Goal: Information Seeking & Learning: Learn about a topic

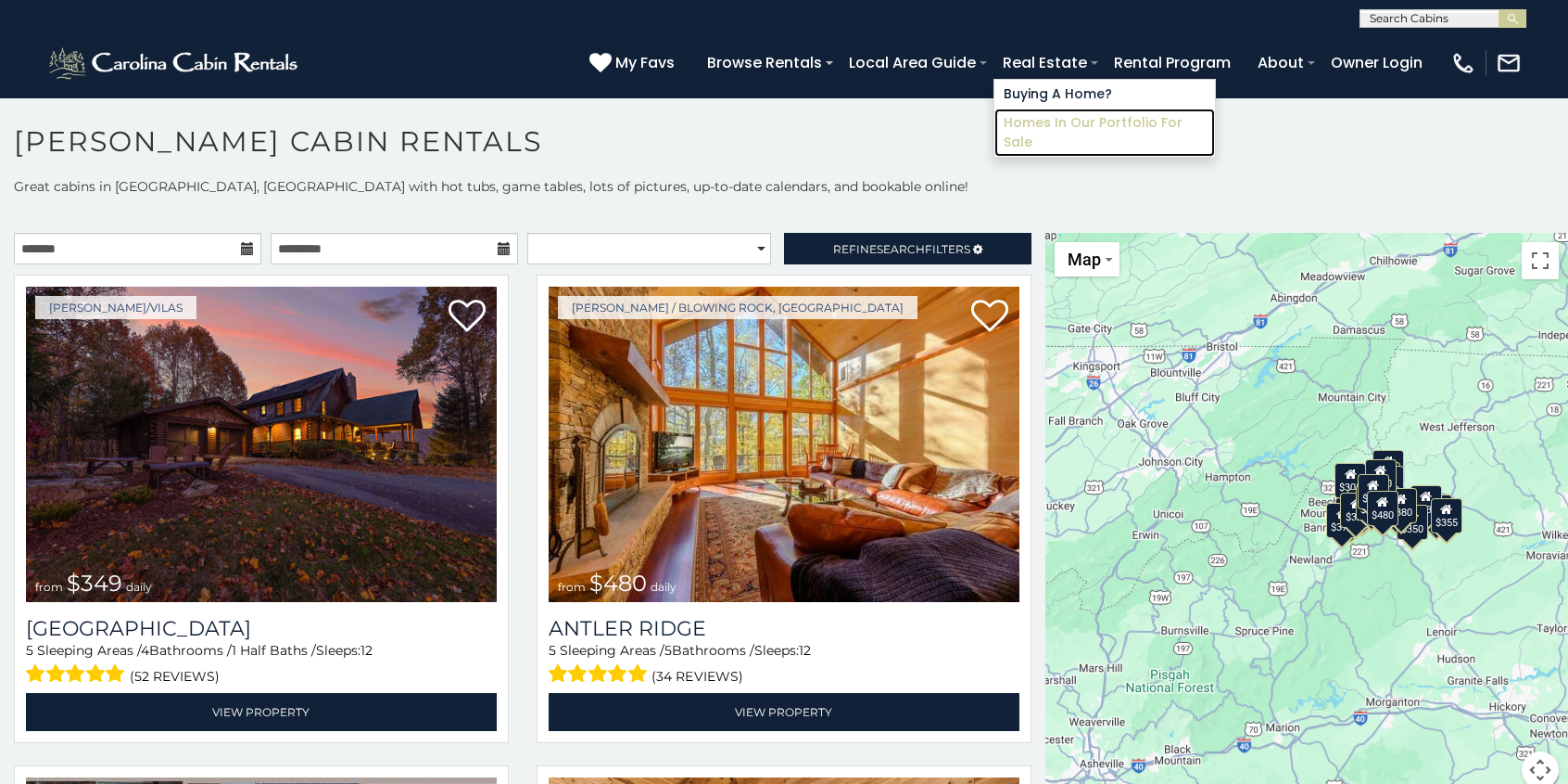
click at [1081, 124] on link "Homes in Our Portfolio For Sale" at bounding box center [1104, 133] width 220 height 49
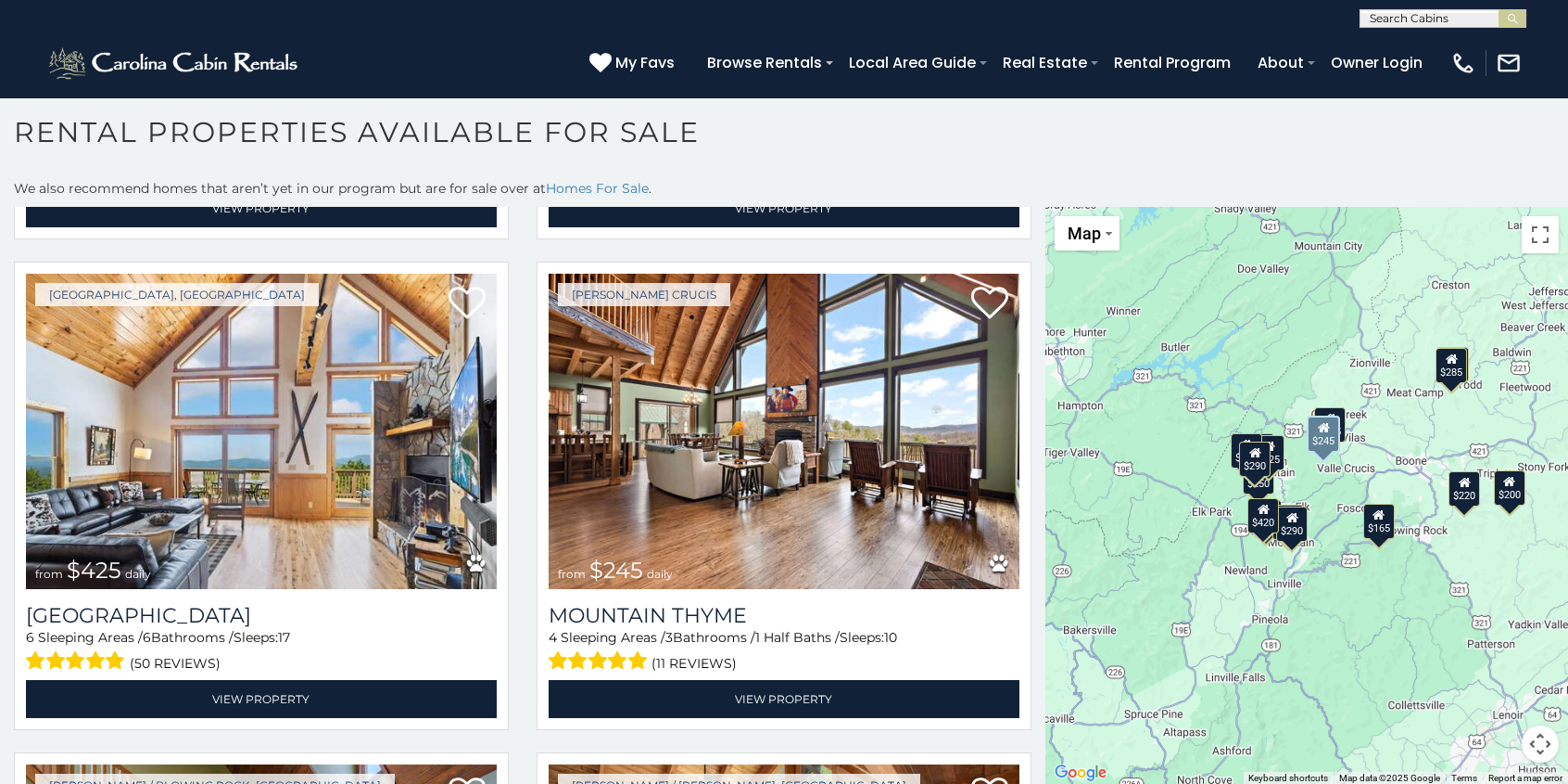
scroll to position [2885, 0]
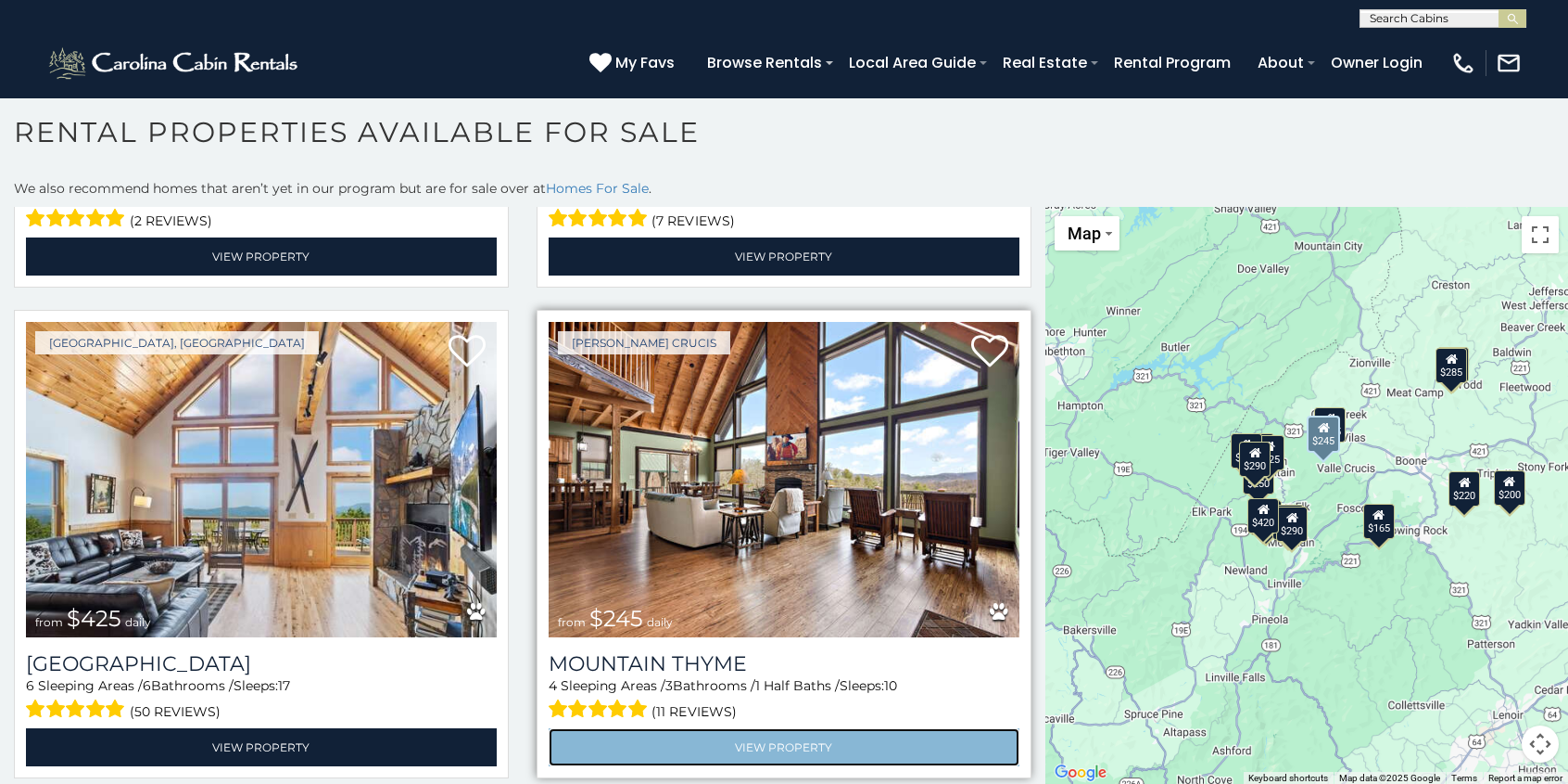
click at [778, 728] on link "View Property" at bounding box center [784, 747] width 471 height 38
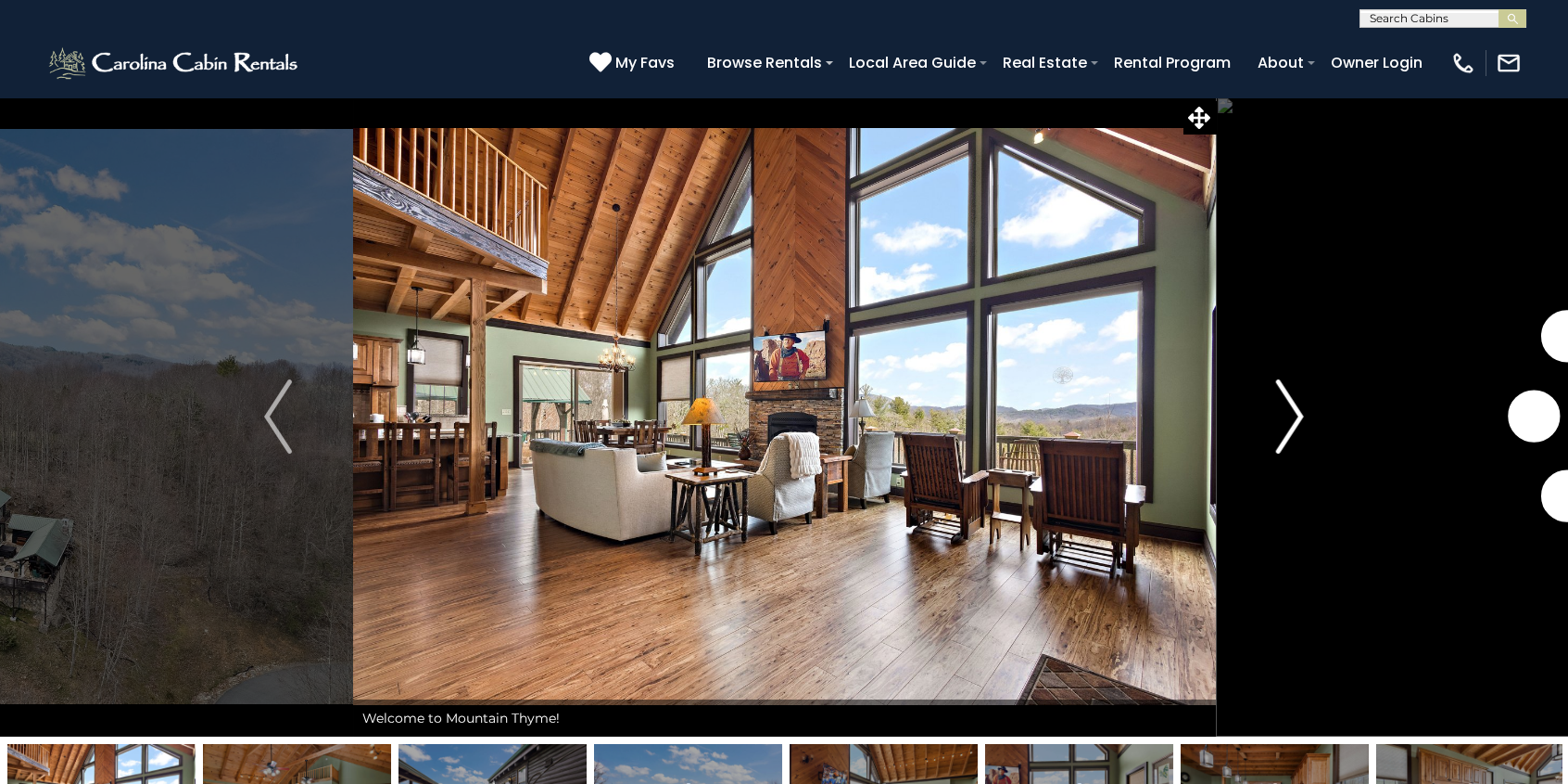
click at [1296, 413] on img "Next" at bounding box center [1290, 415] width 28 height 74
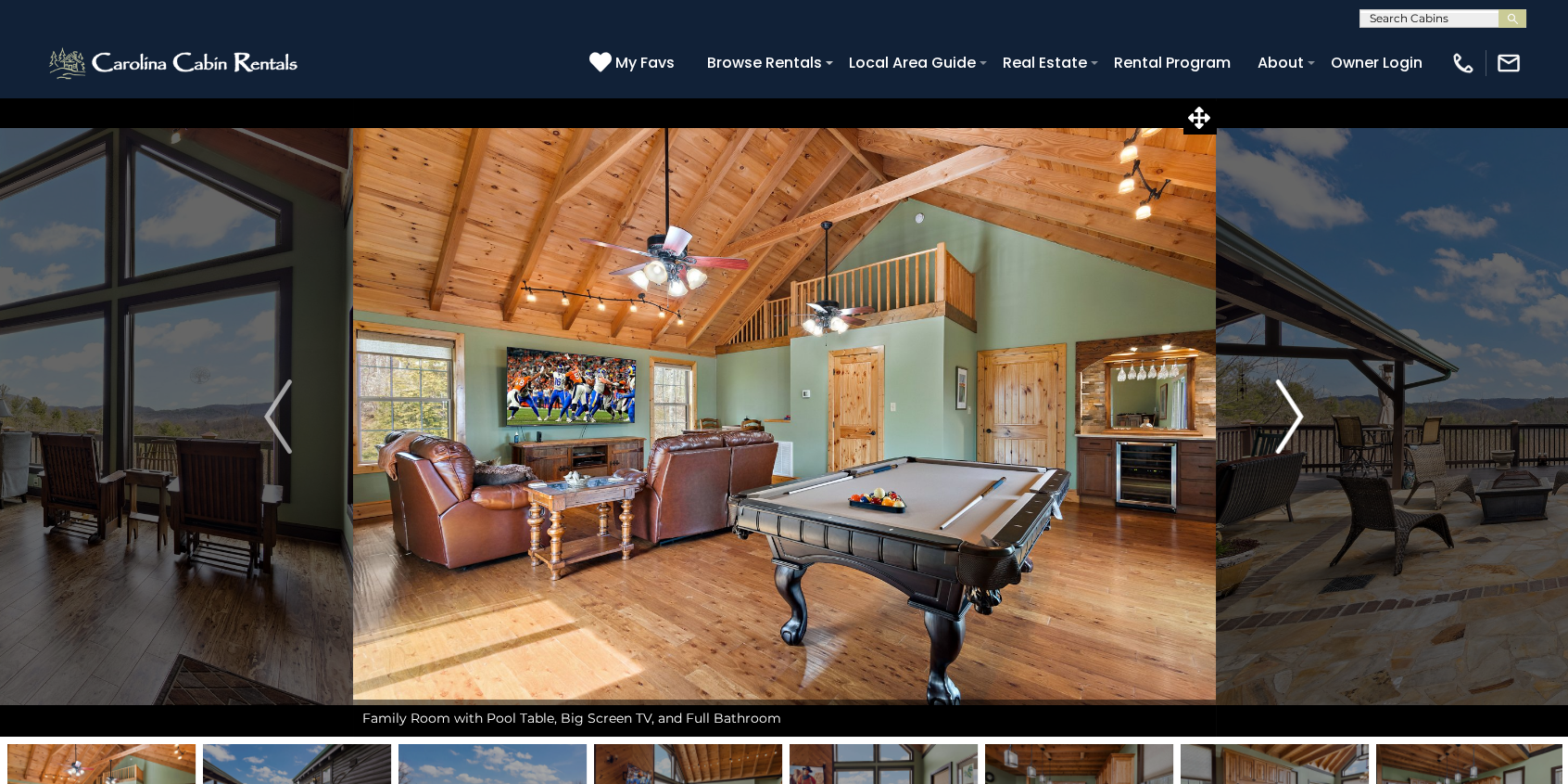
click at [1299, 410] on img "Next" at bounding box center [1290, 415] width 28 height 74
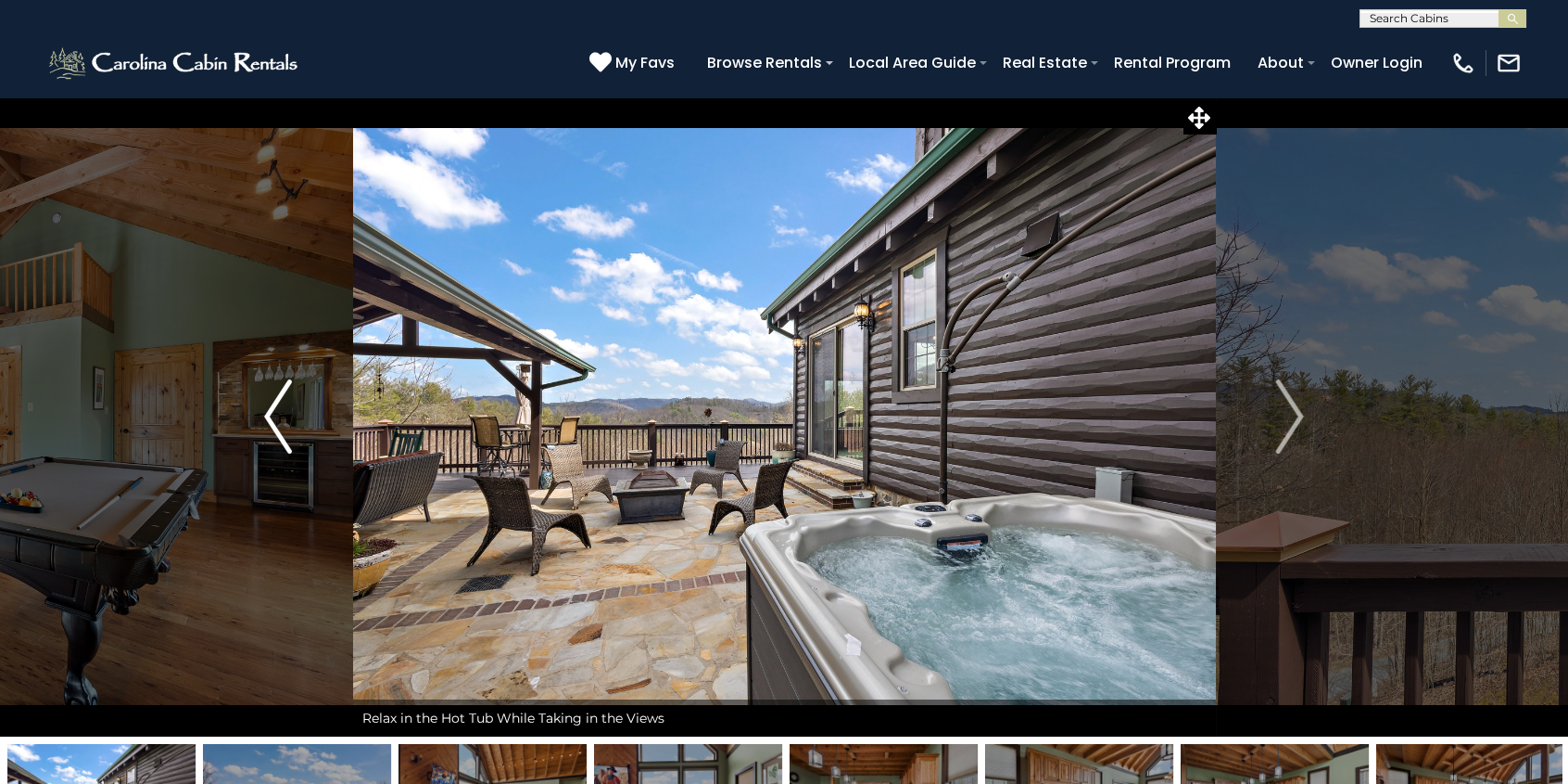
click at [277, 413] on img "Previous" at bounding box center [278, 415] width 28 height 74
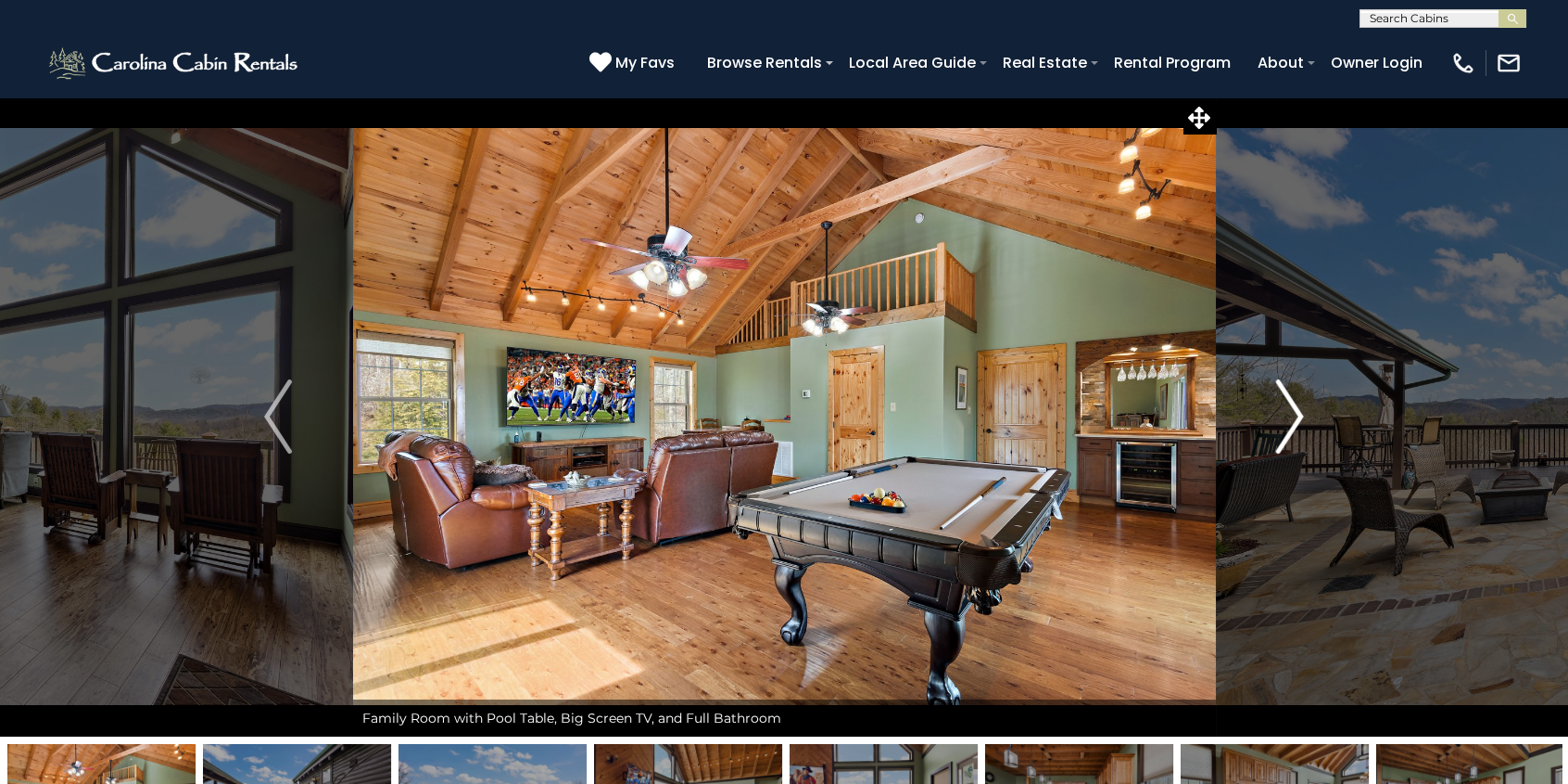
click at [1297, 412] on img "Next" at bounding box center [1290, 415] width 28 height 74
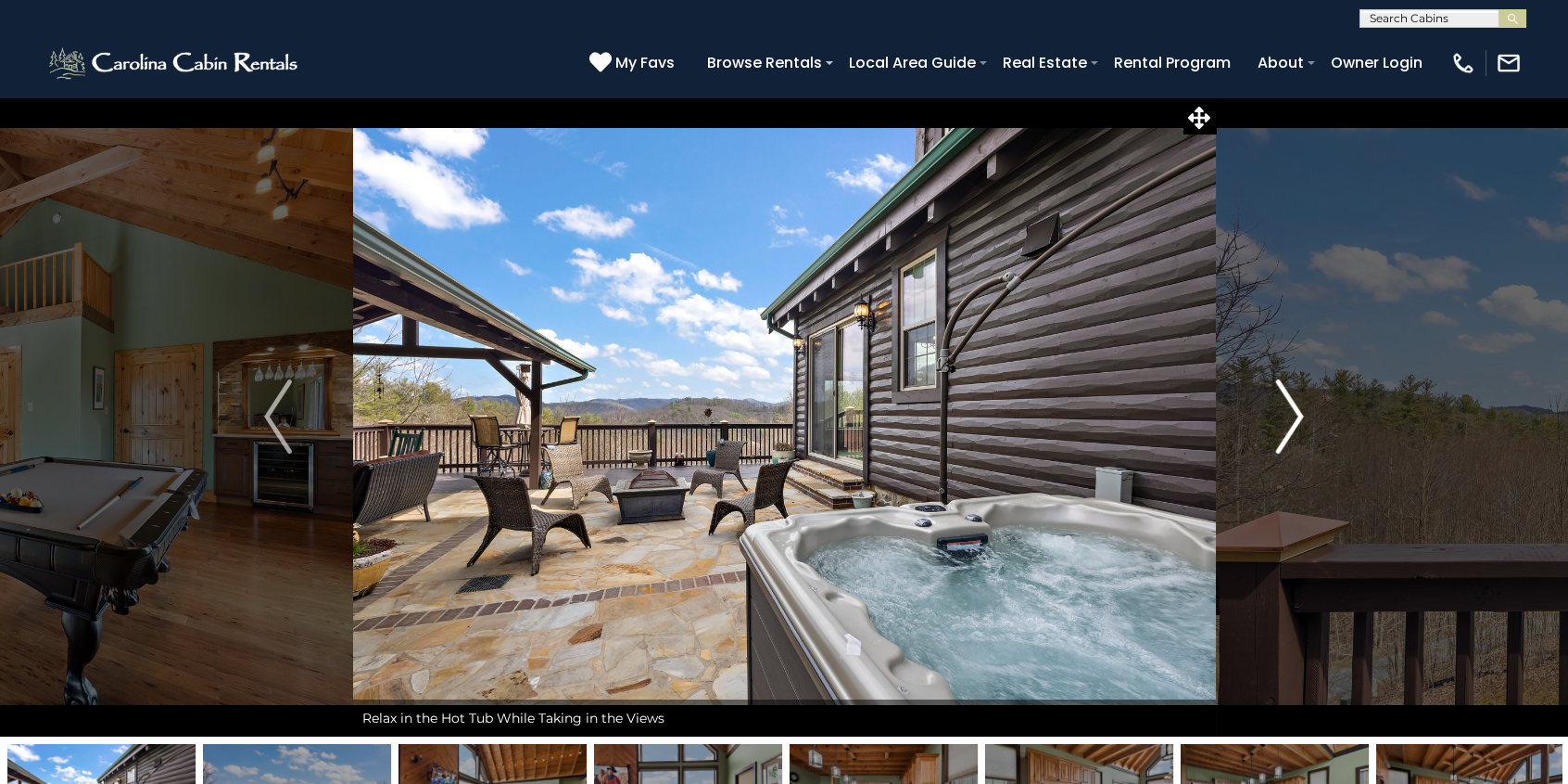
click at [1297, 413] on img "Next" at bounding box center [1290, 415] width 28 height 74
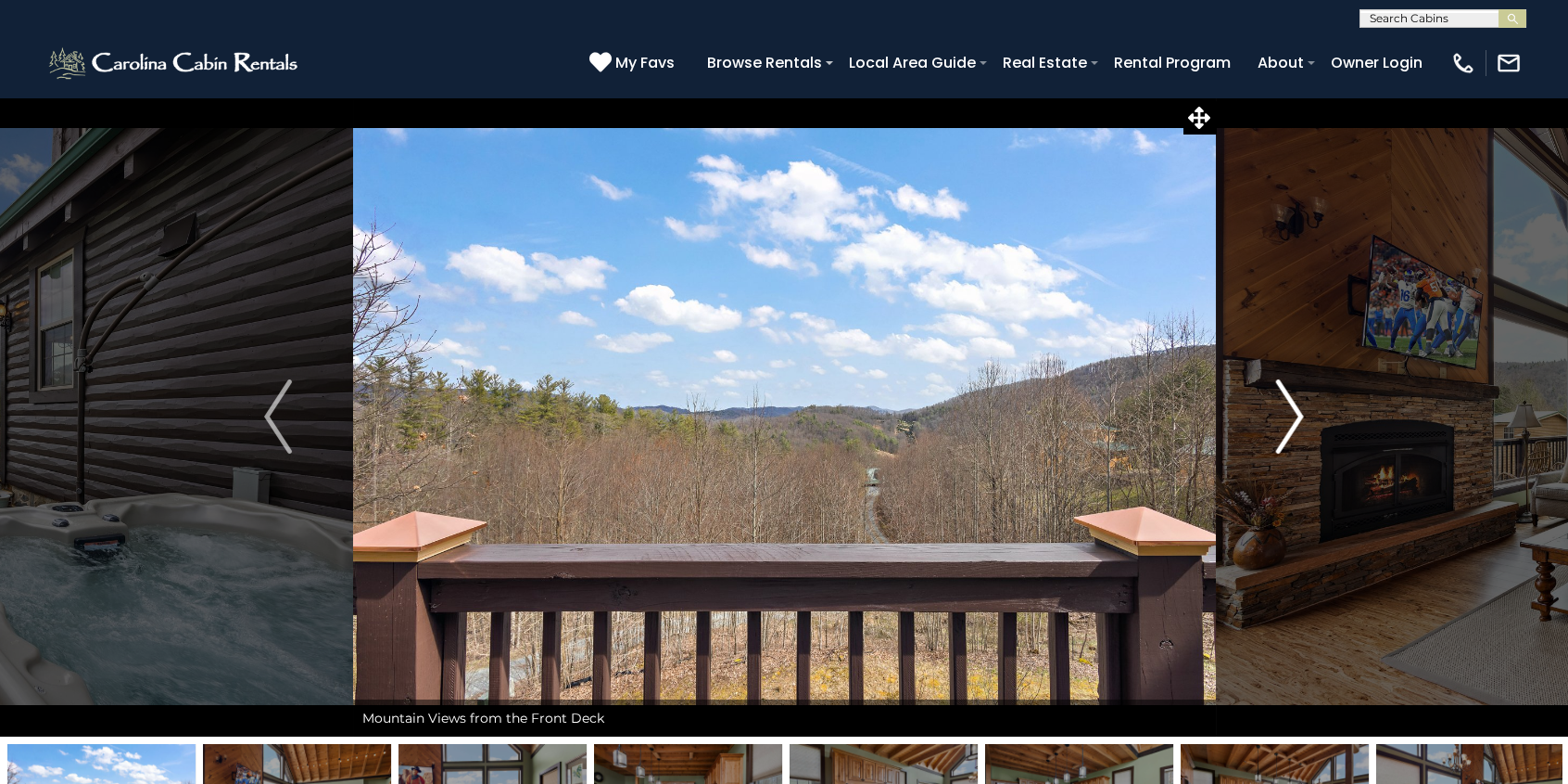
click at [1297, 413] on img "Next" at bounding box center [1290, 415] width 28 height 74
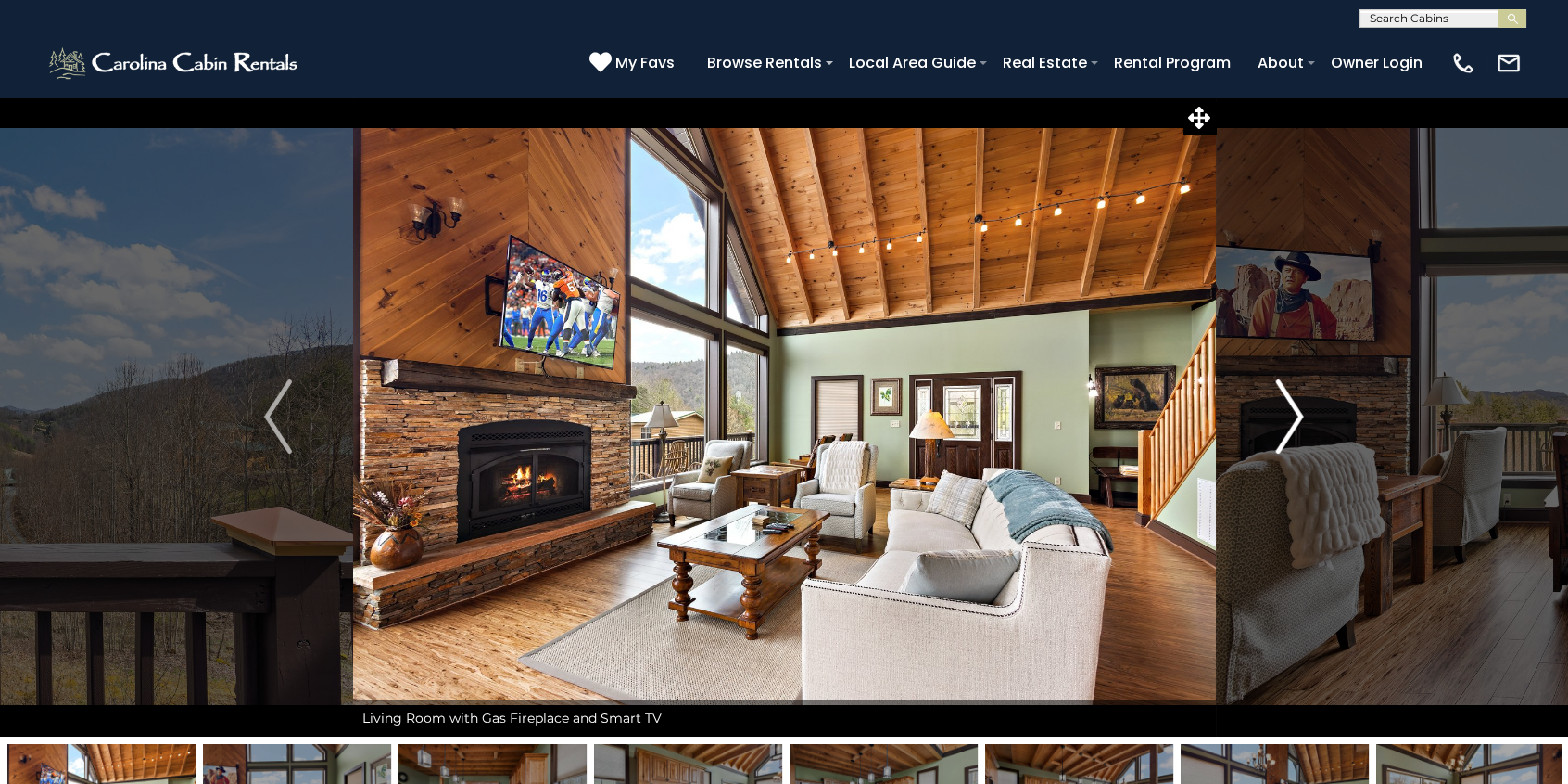
click at [1297, 413] on img "Next" at bounding box center [1290, 415] width 28 height 74
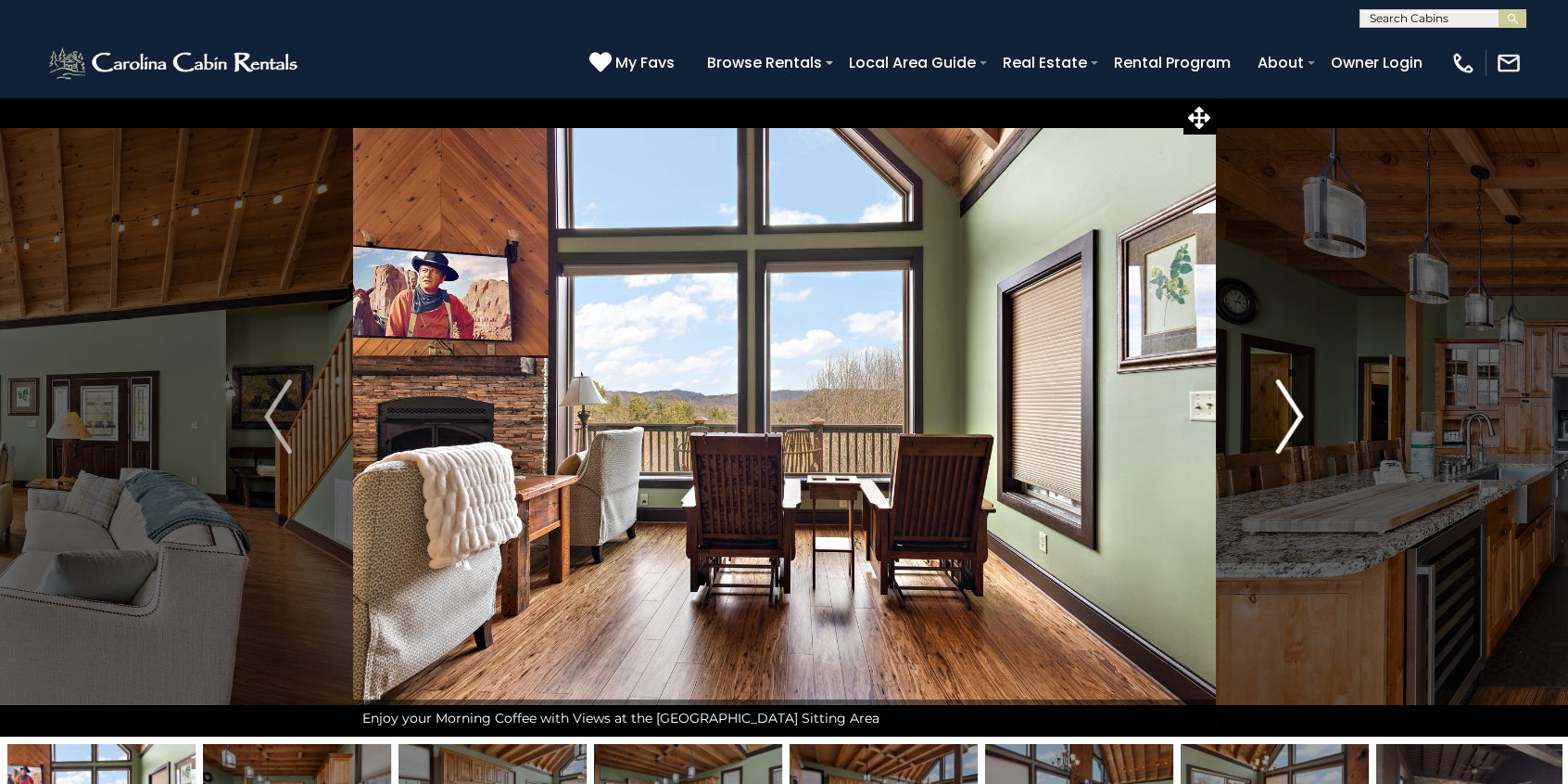
click at [1297, 413] on img "Next" at bounding box center [1290, 415] width 28 height 74
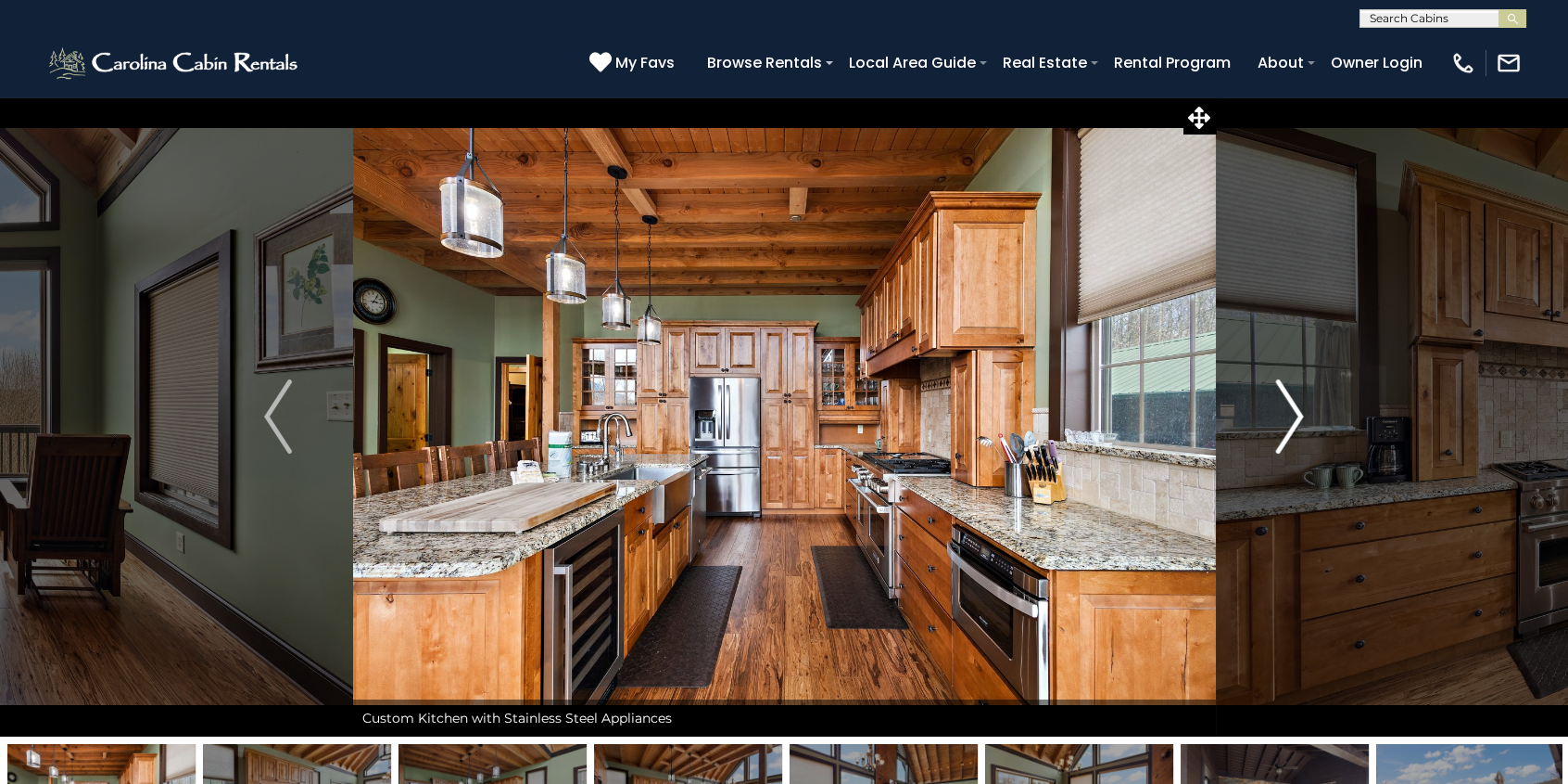
click at [1297, 413] on img "Next" at bounding box center [1290, 415] width 28 height 74
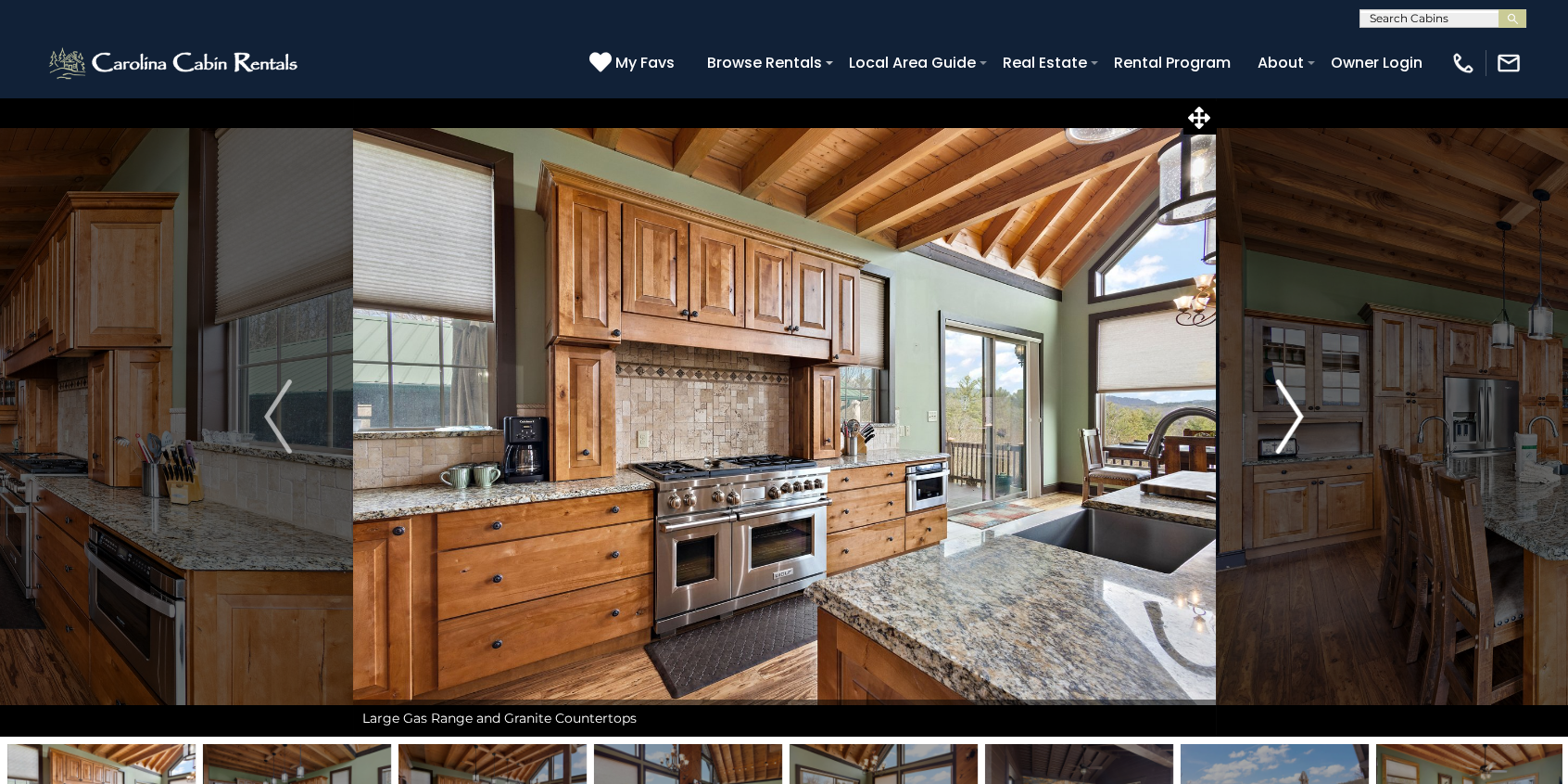
click at [1297, 413] on img "Next" at bounding box center [1290, 415] width 28 height 74
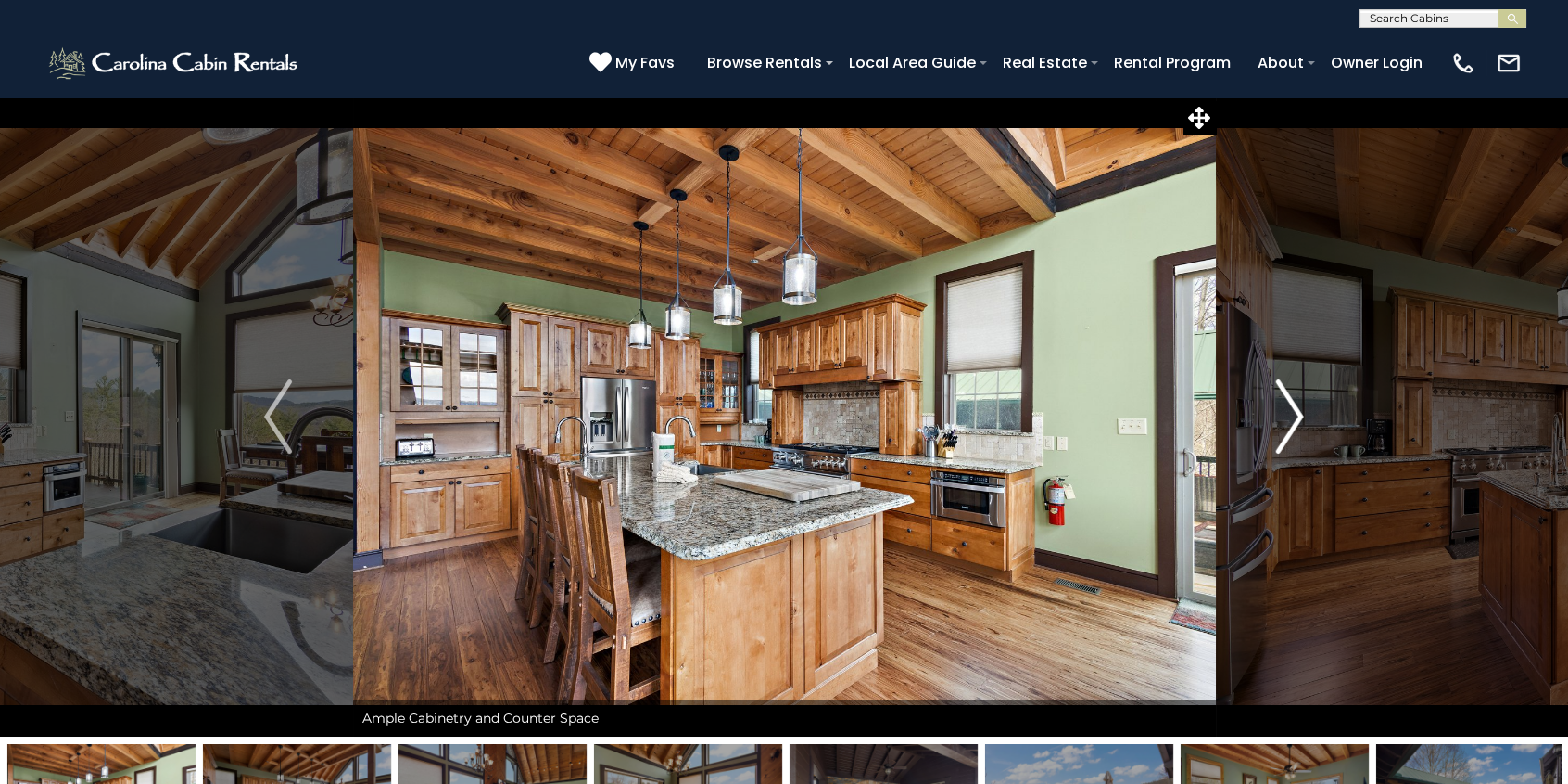
click at [1300, 412] on img "Next" at bounding box center [1290, 415] width 28 height 74
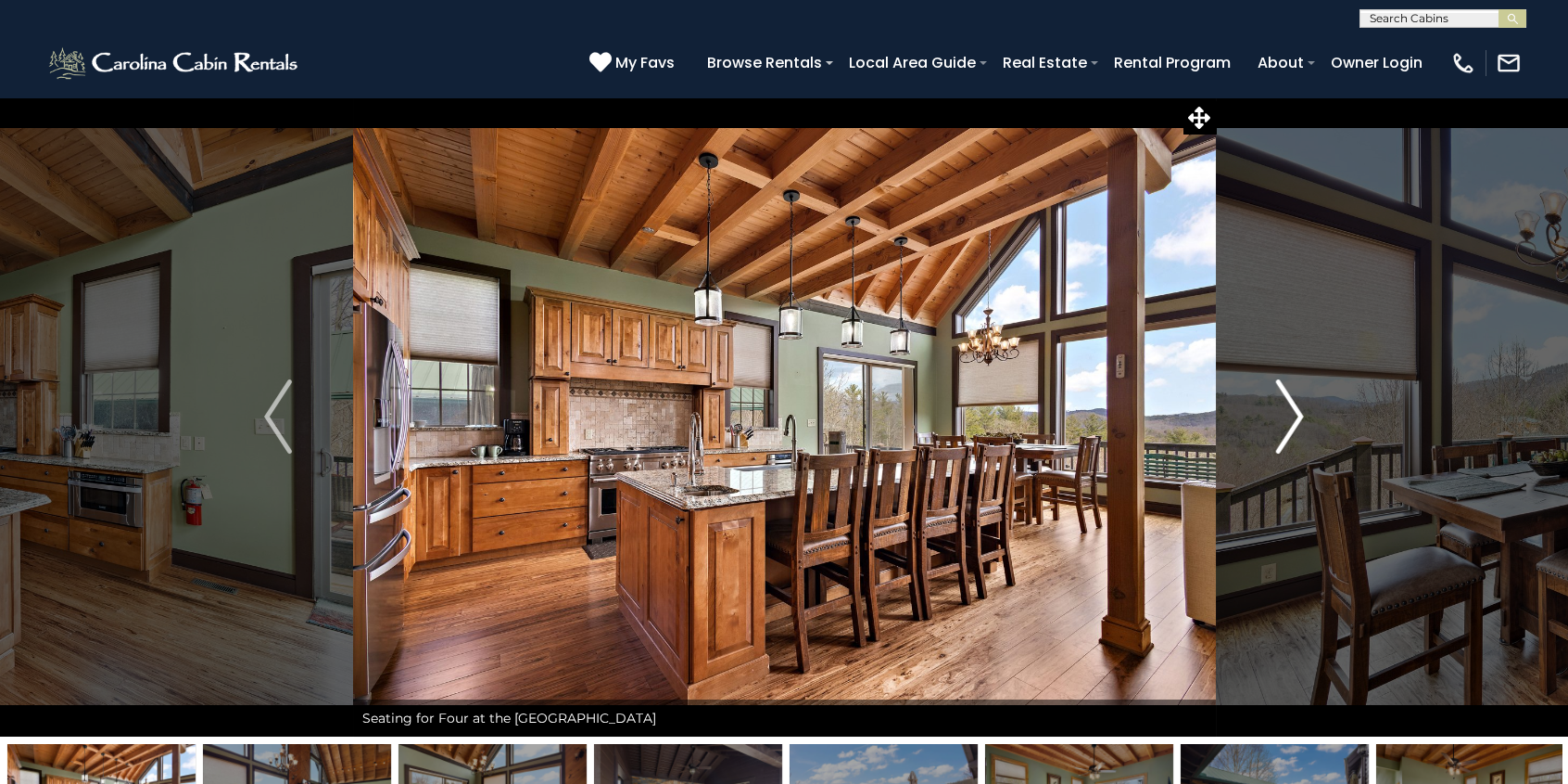
click at [1300, 412] on img "Next" at bounding box center [1290, 415] width 28 height 74
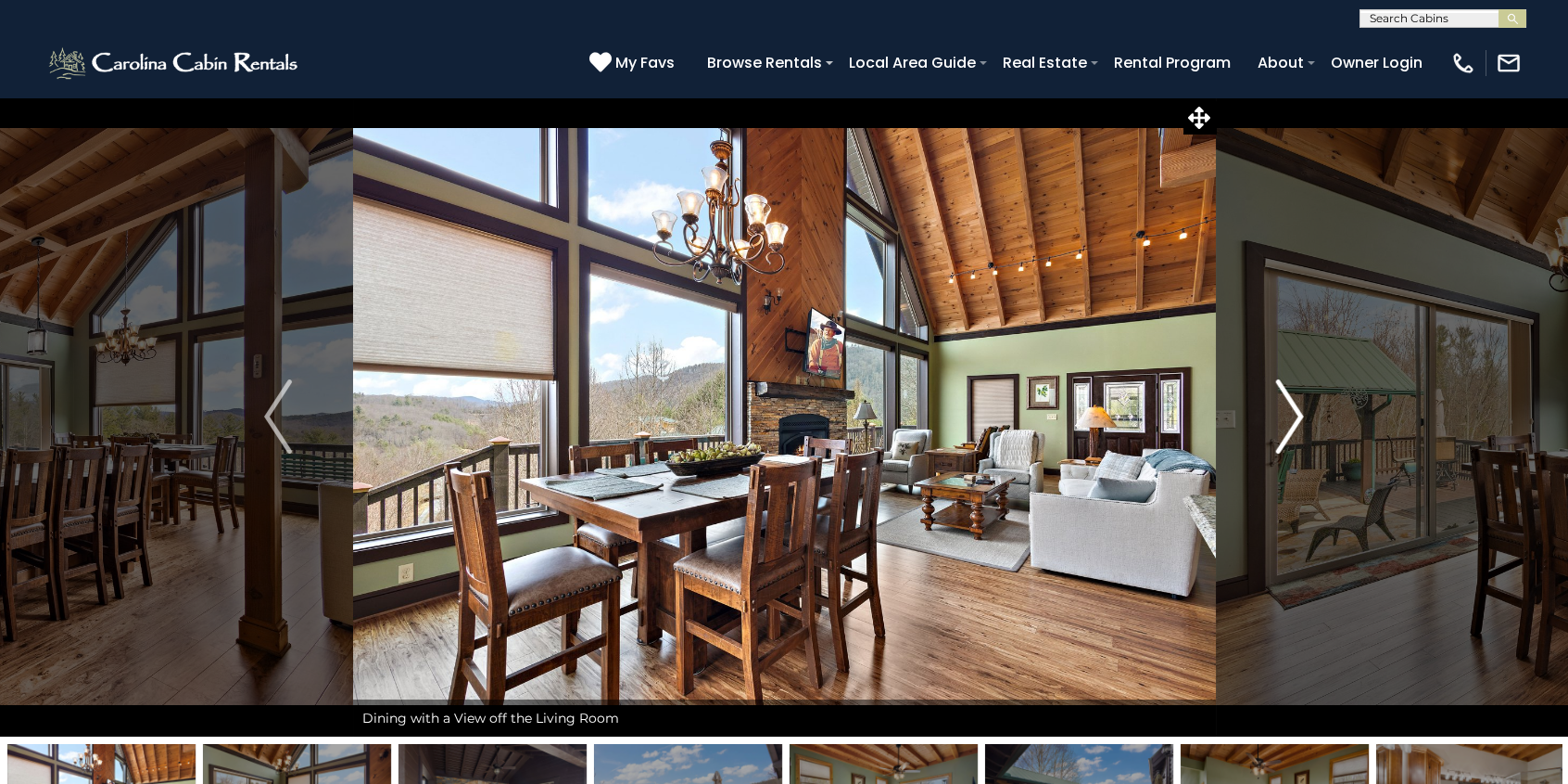
click at [1300, 412] on img "Next" at bounding box center [1290, 415] width 28 height 74
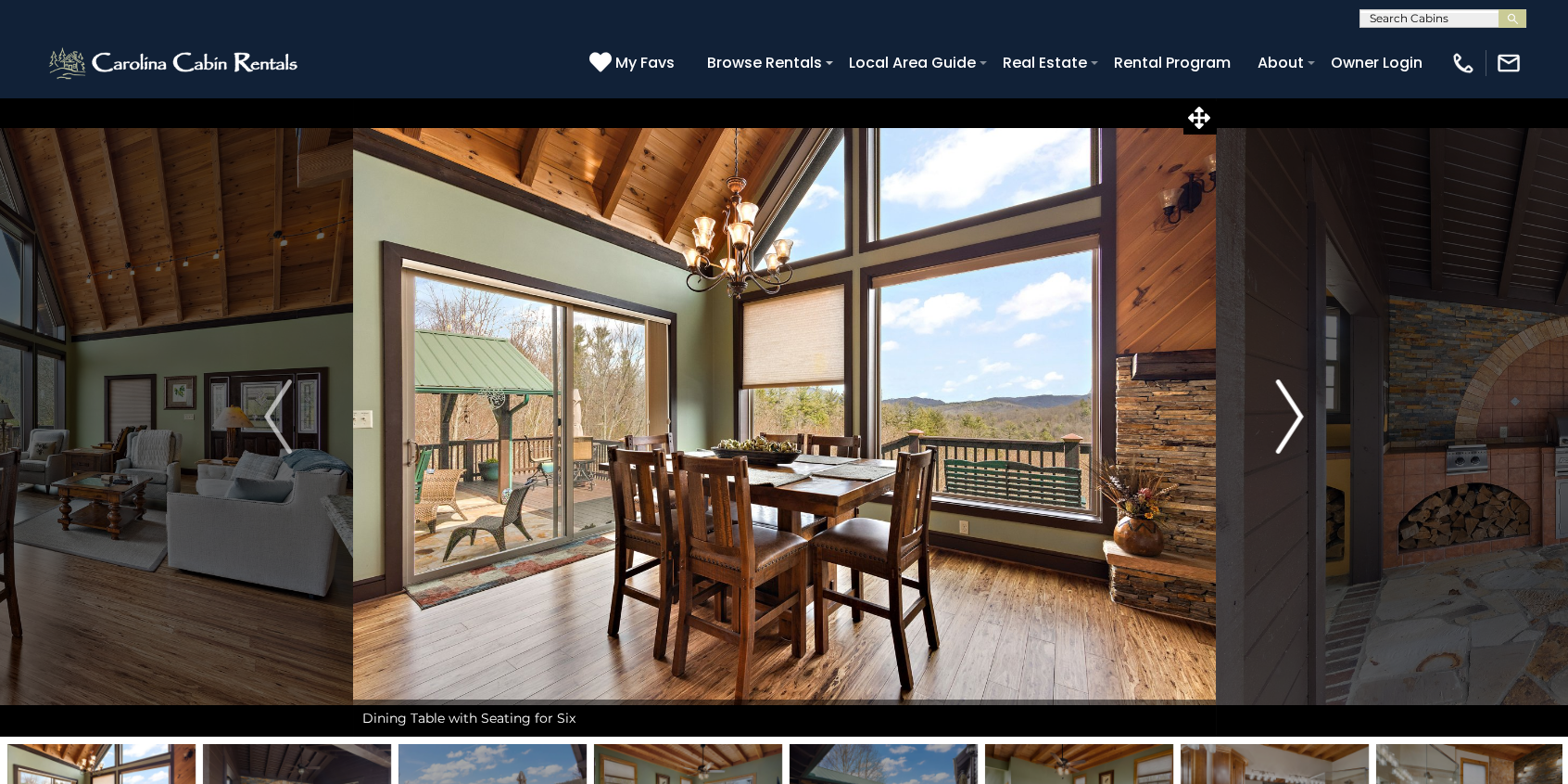
click at [1300, 412] on img "Next" at bounding box center [1290, 415] width 28 height 74
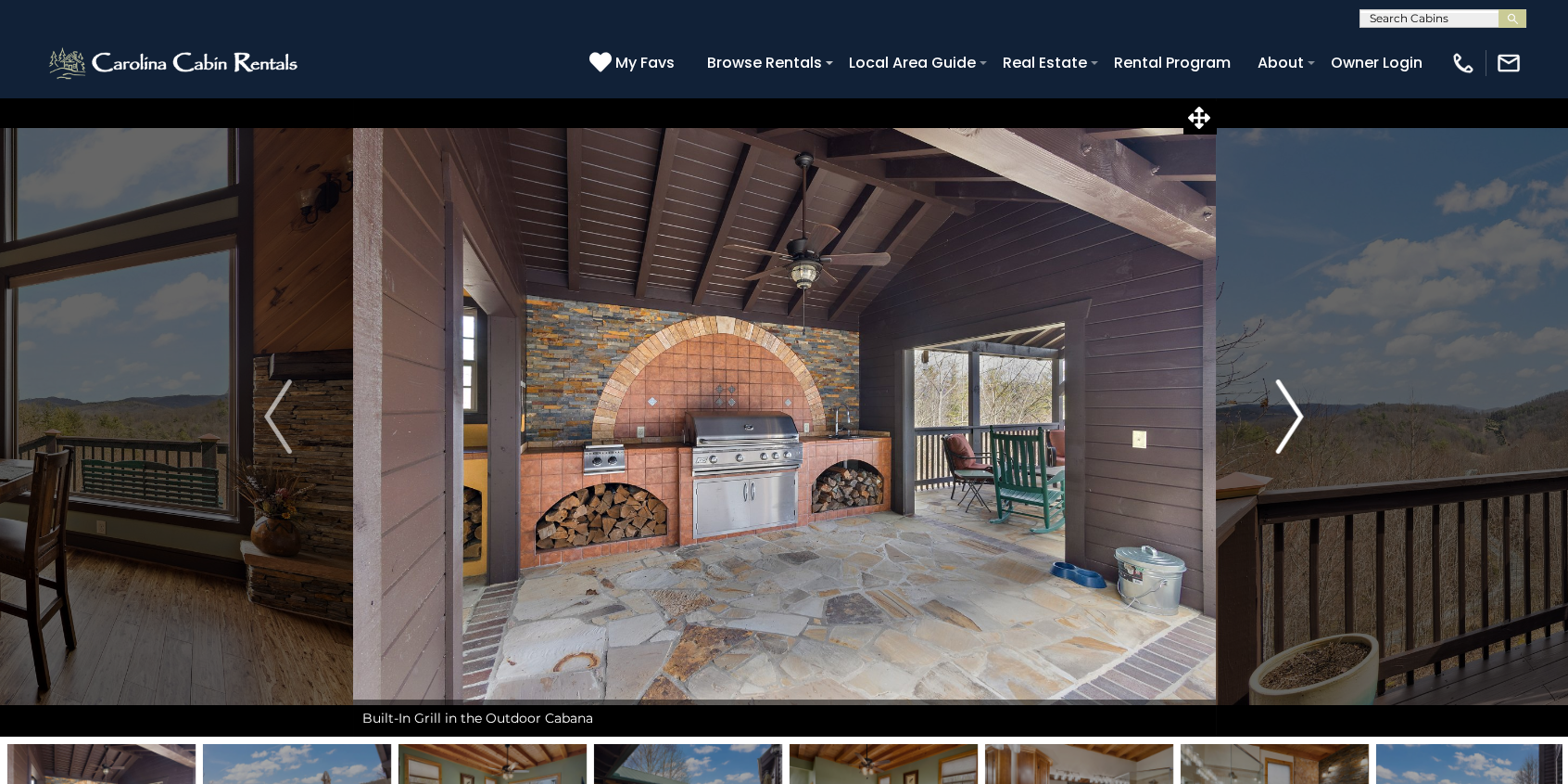
click at [1301, 413] on img "Next" at bounding box center [1290, 415] width 28 height 74
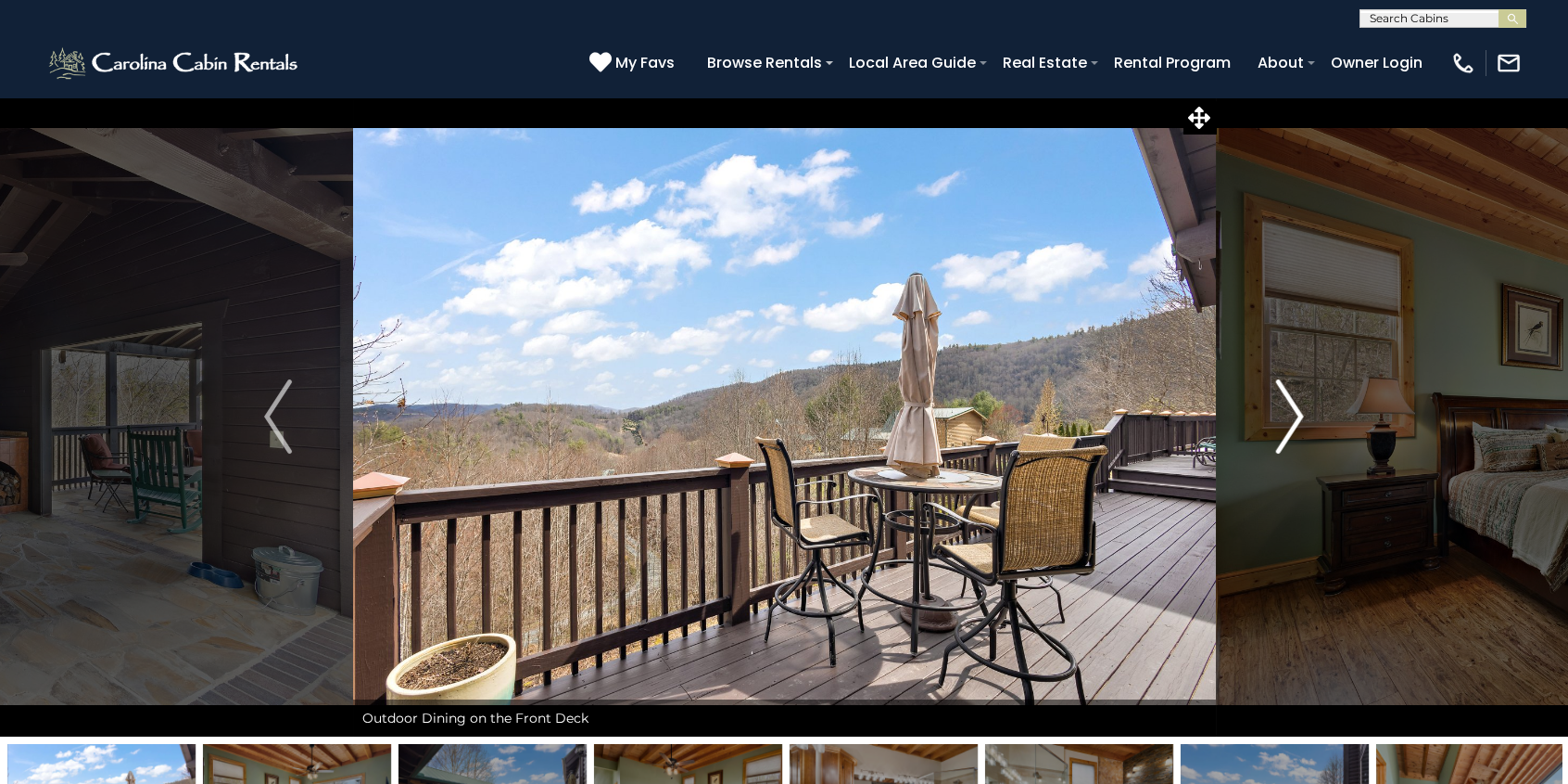
click at [1301, 413] on img "Next" at bounding box center [1290, 415] width 28 height 74
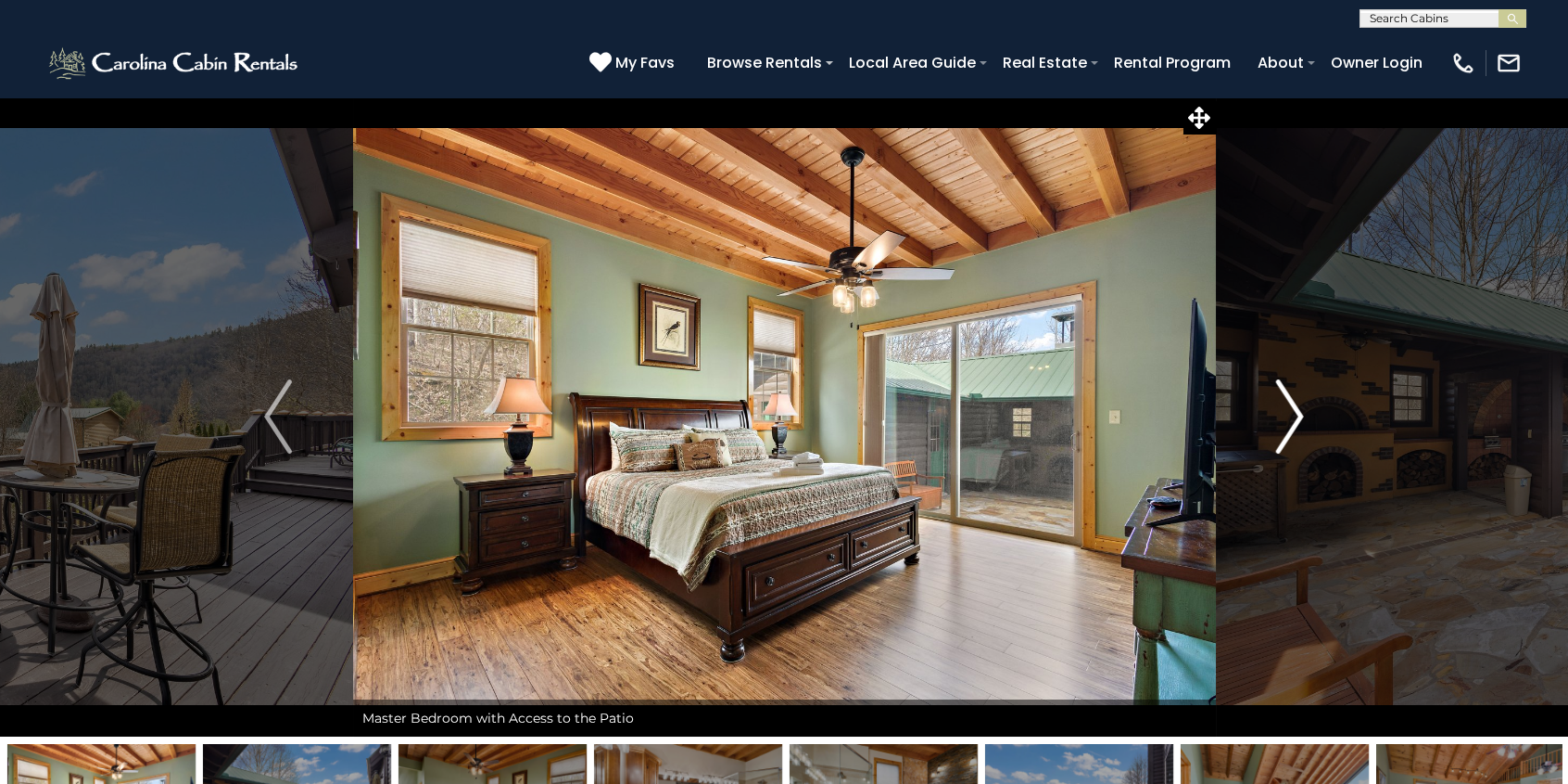
click at [1301, 413] on img "Next" at bounding box center [1290, 415] width 28 height 74
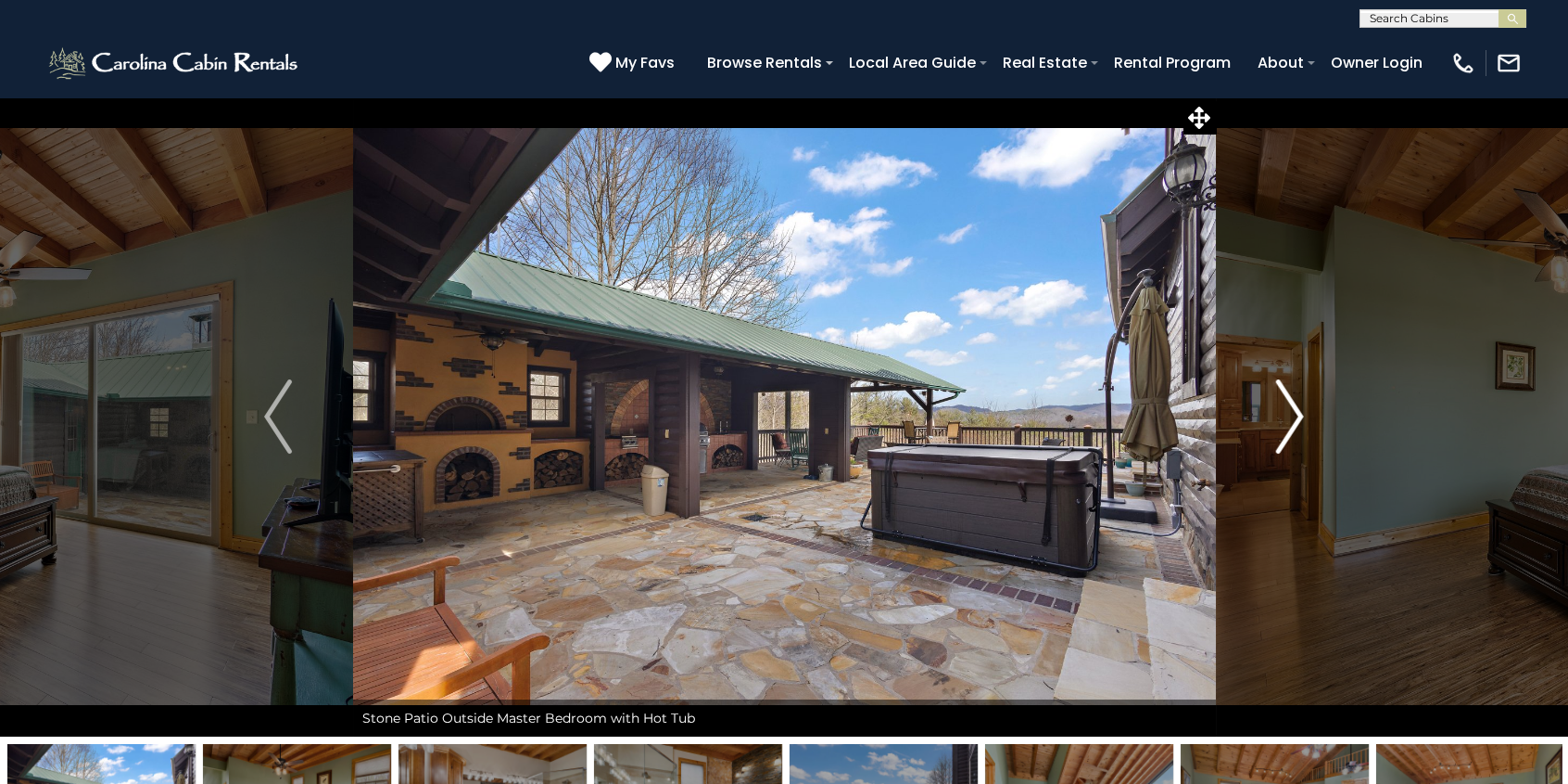
click at [1298, 414] on img "Next" at bounding box center [1290, 415] width 28 height 74
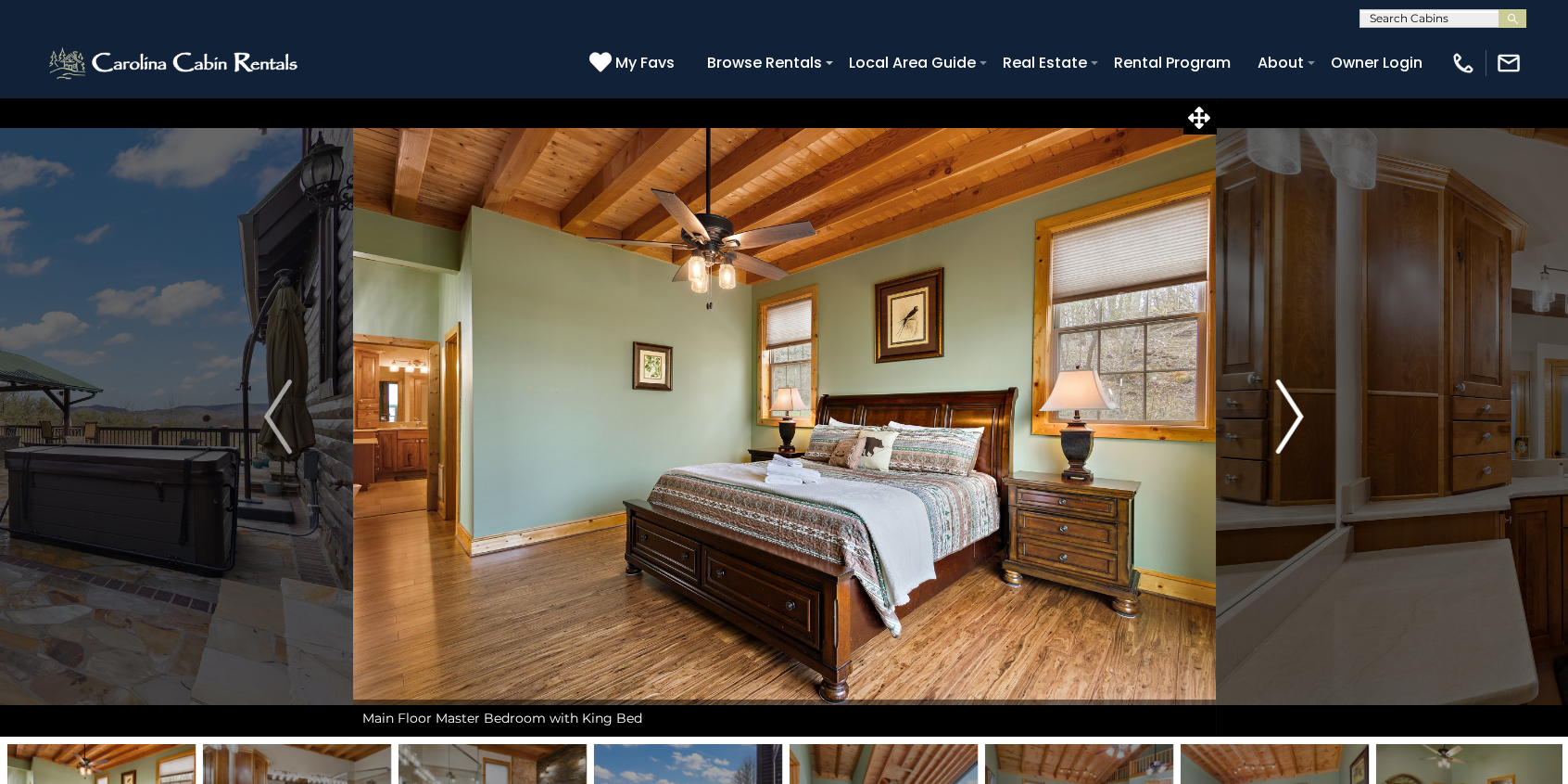
click at [1298, 414] on img "Next" at bounding box center [1290, 415] width 28 height 74
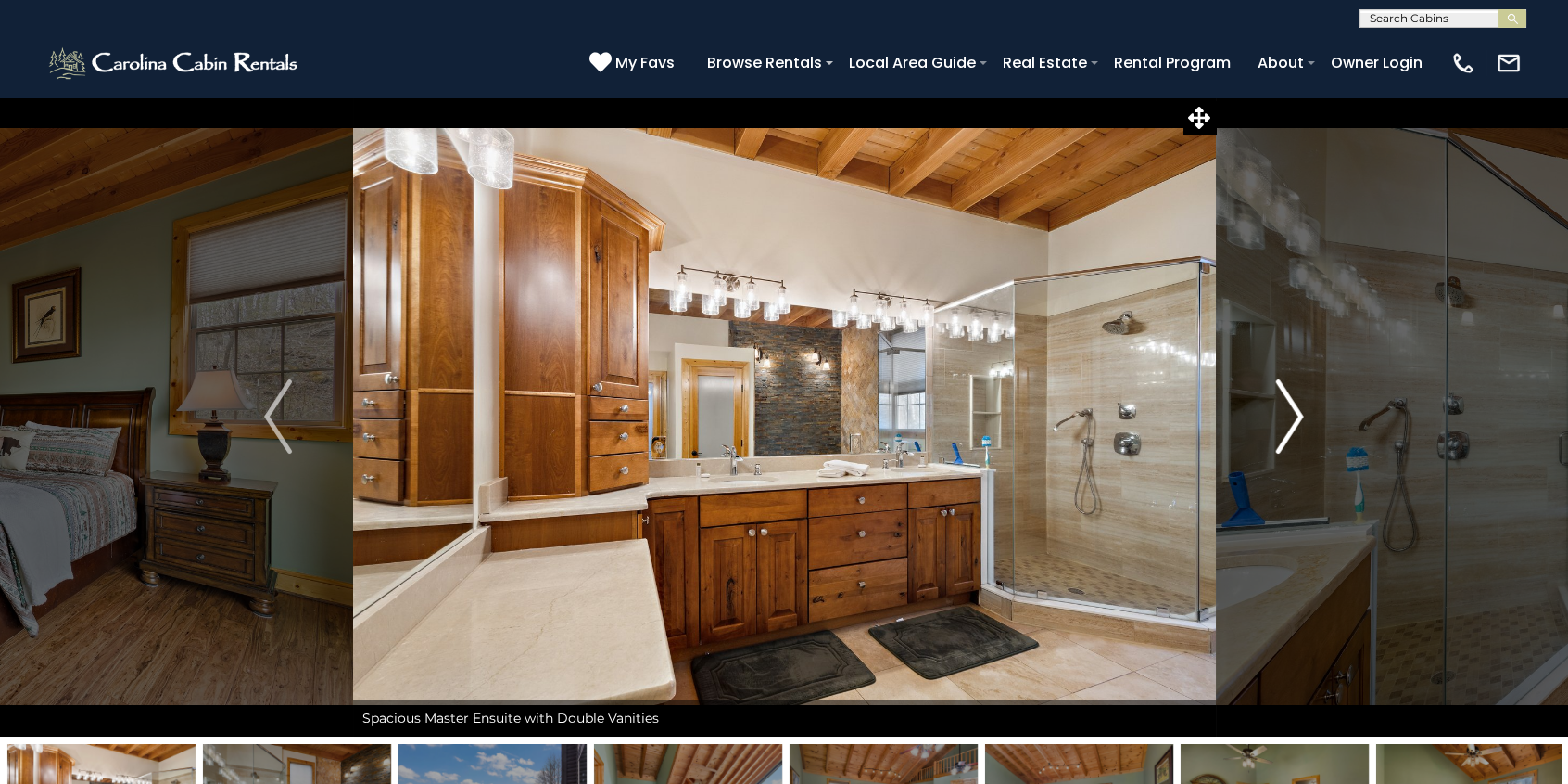
click at [1297, 412] on img "Next" at bounding box center [1290, 415] width 28 height 74
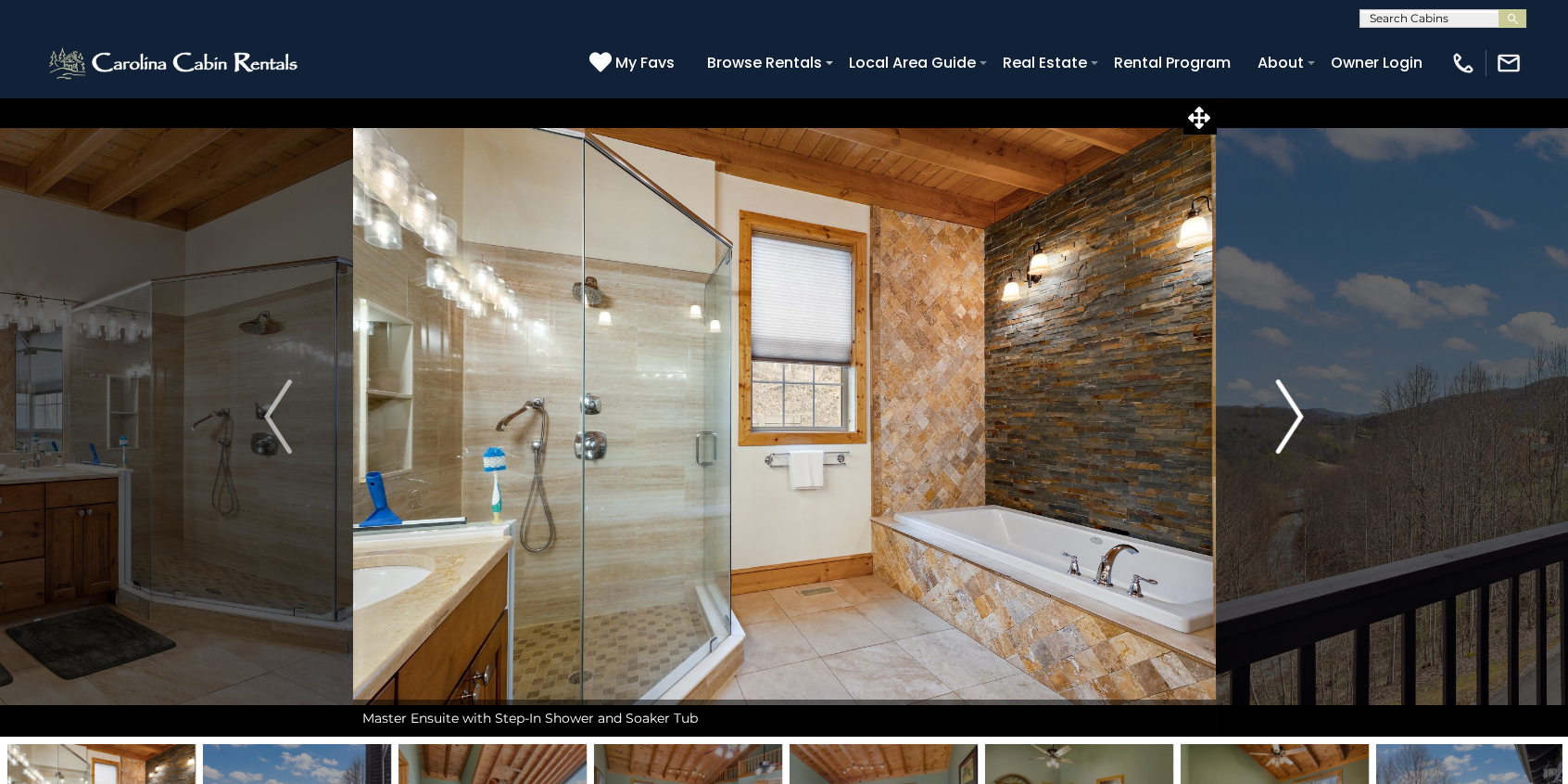
click at [1297, 412] on img "Next" at bounding box center [1290, 415] width 28 height 74
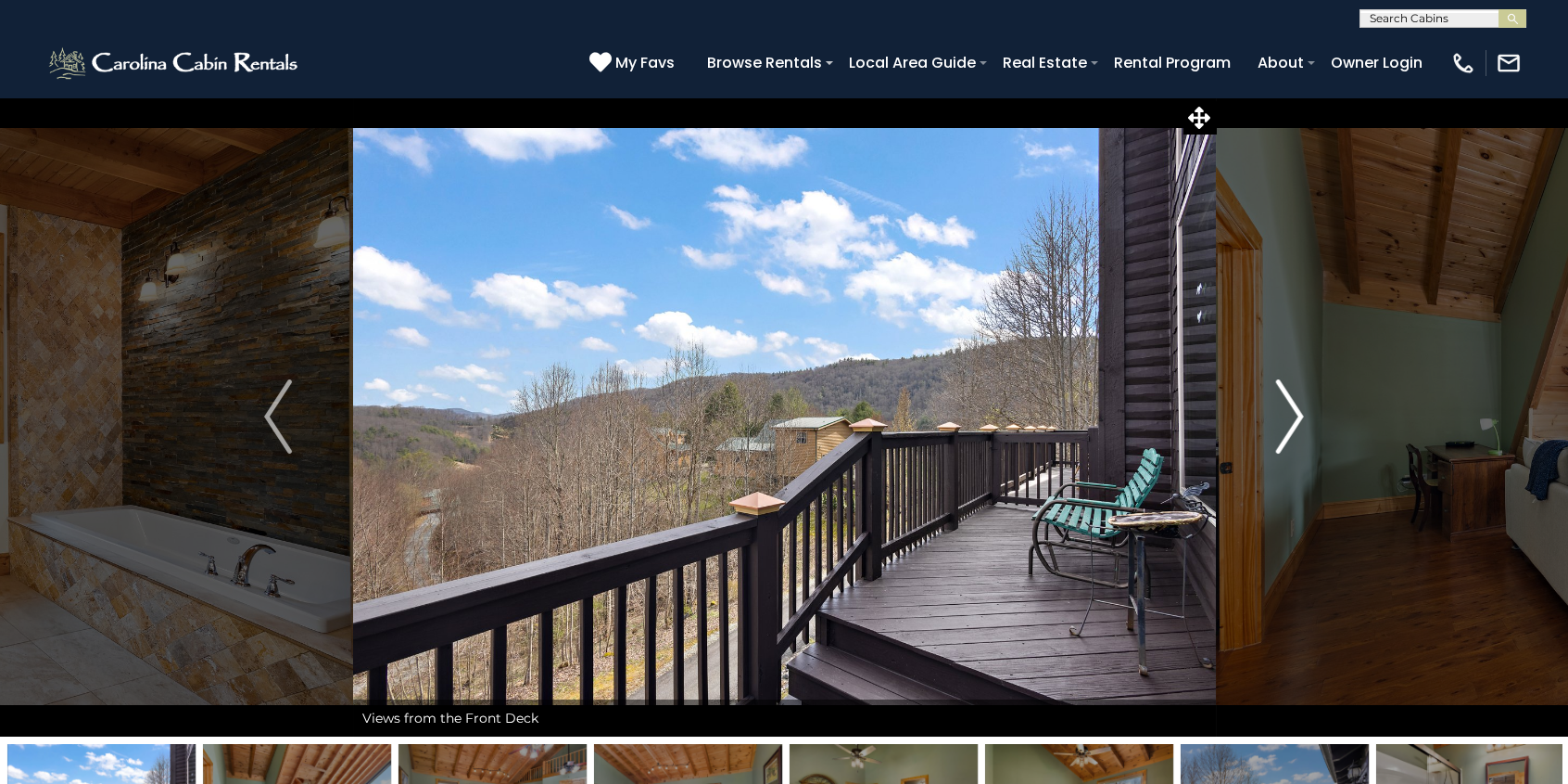
click at [1293, 405] on img "Next" at bounding box center [1290, 415] width 28 height 74
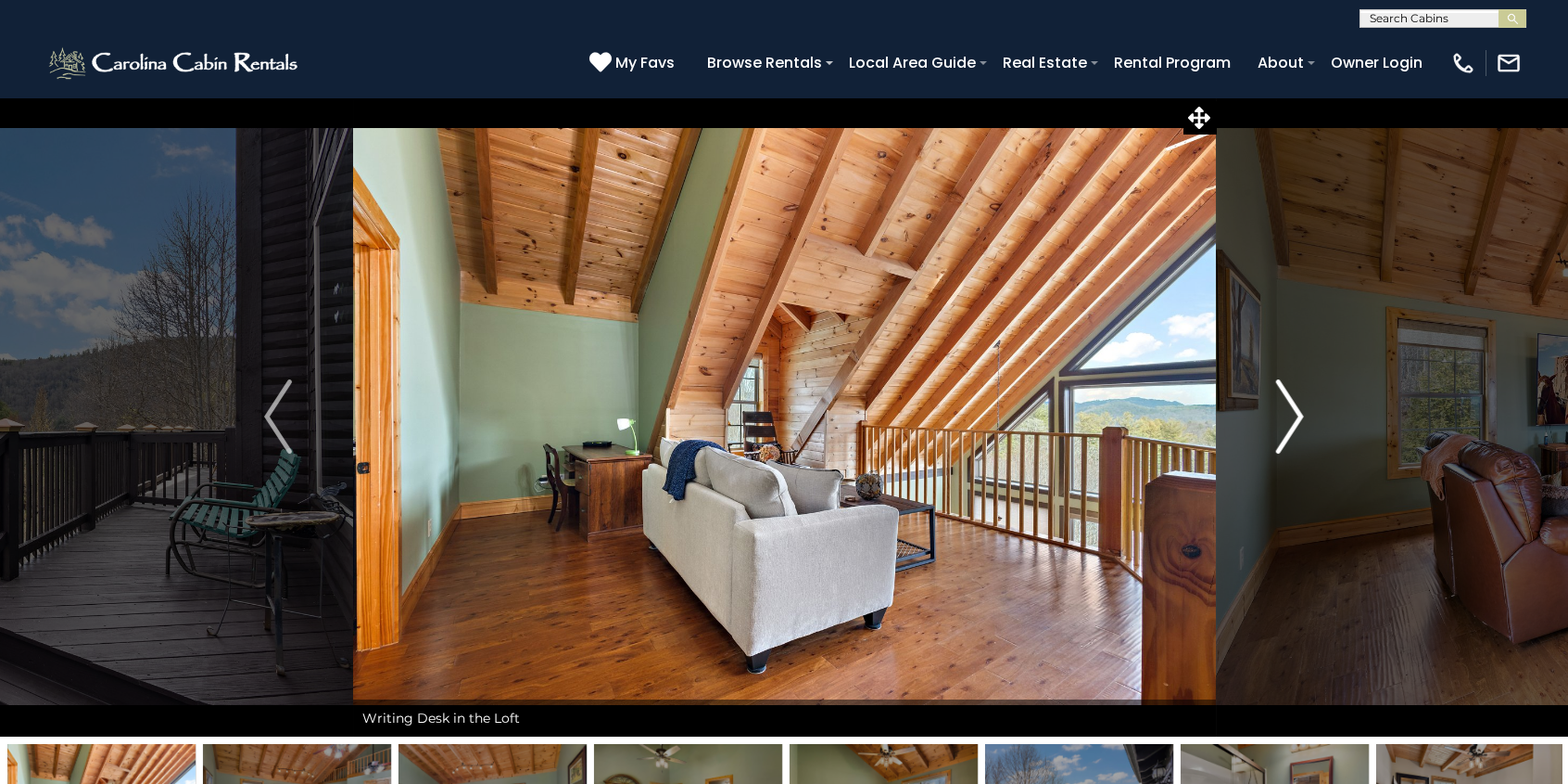
click at [1293, 405] on img "Next" at bounding box center [1290, 415] width 28 height 74
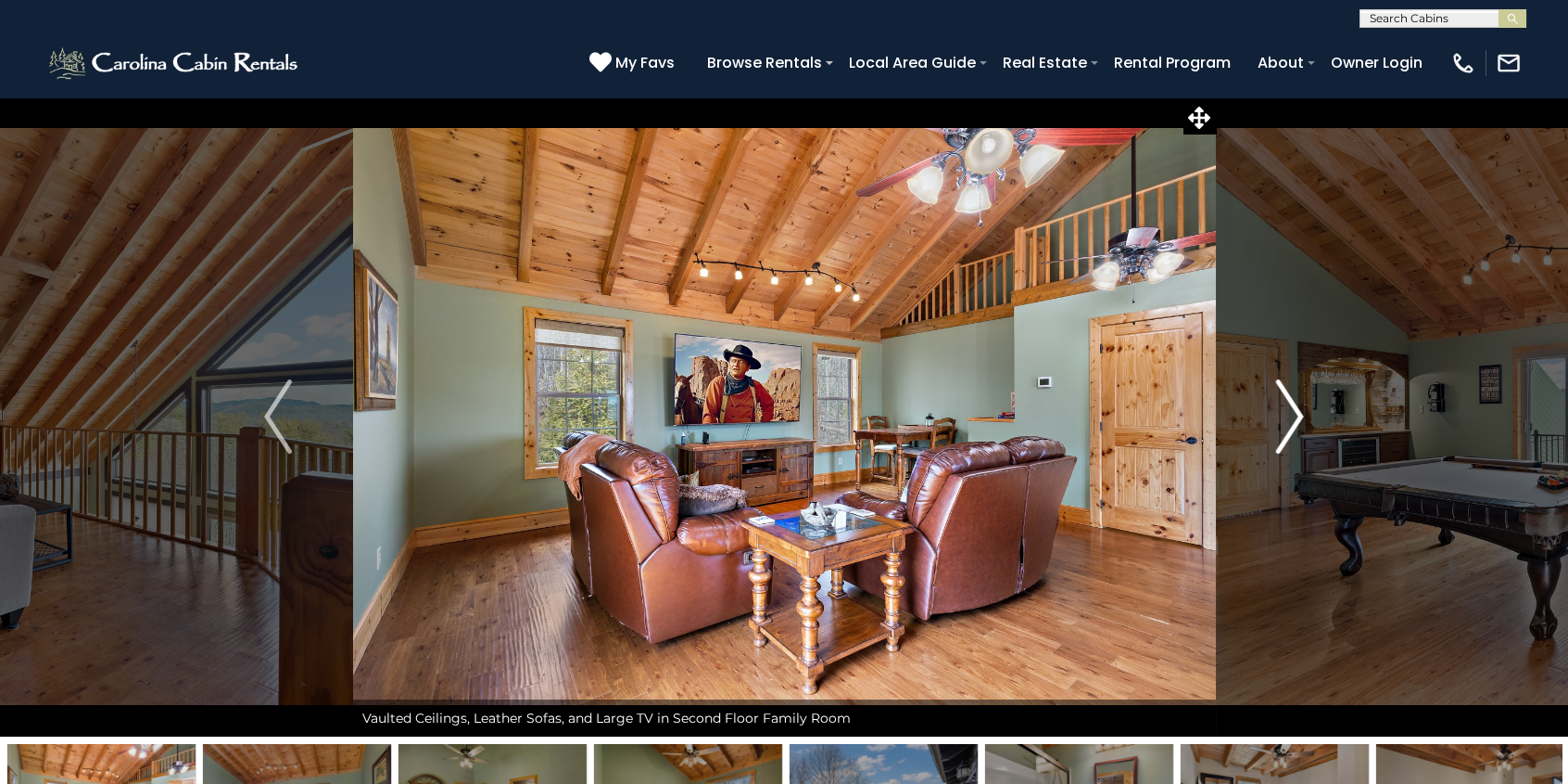
click at [1294, 408] on img "Next" at bounding box center [1290, 415] width 28 height 74
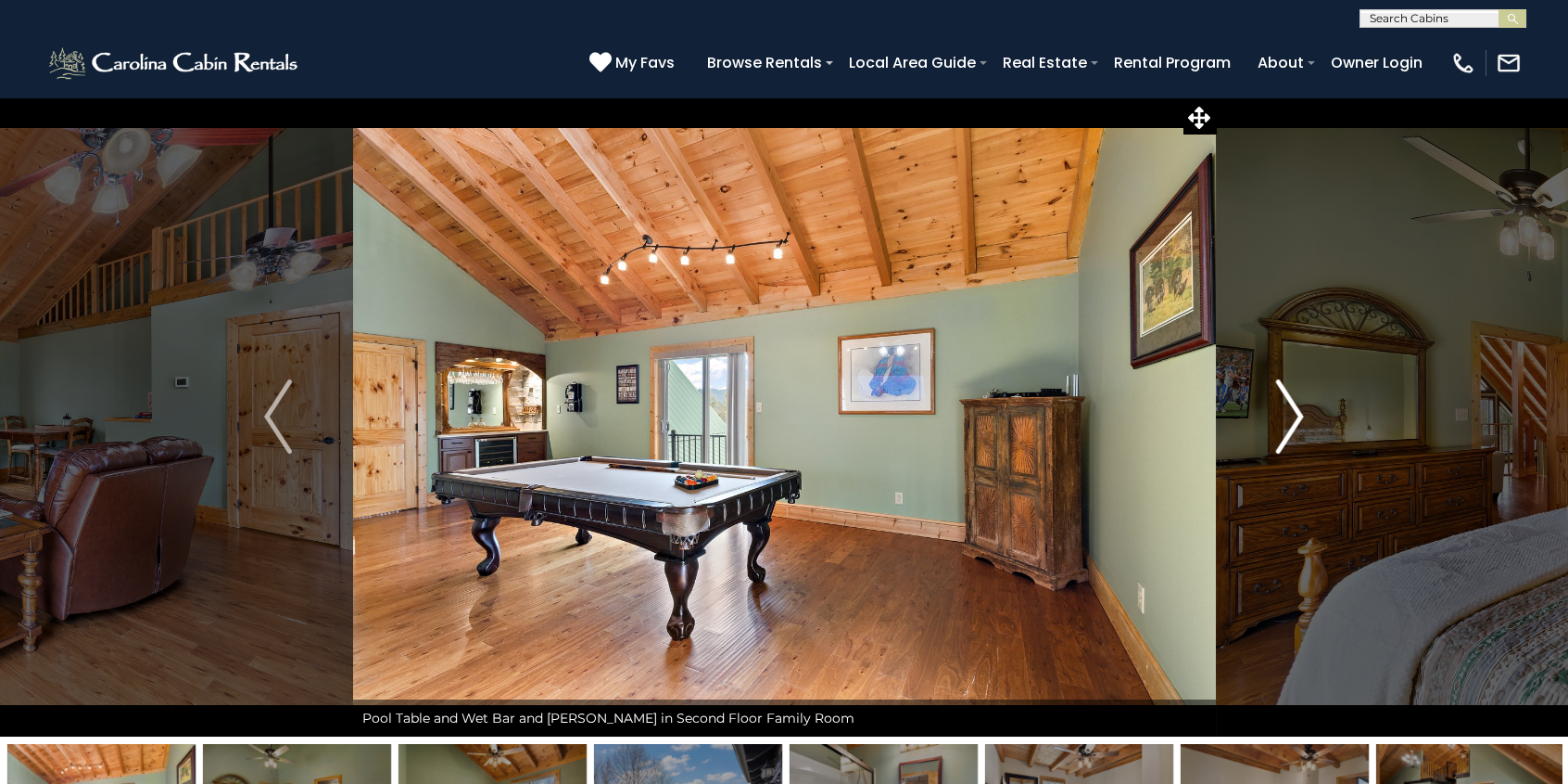
click at [1294, 408] on img "Next" at bounding box center [1290, 415] width 28 height 74
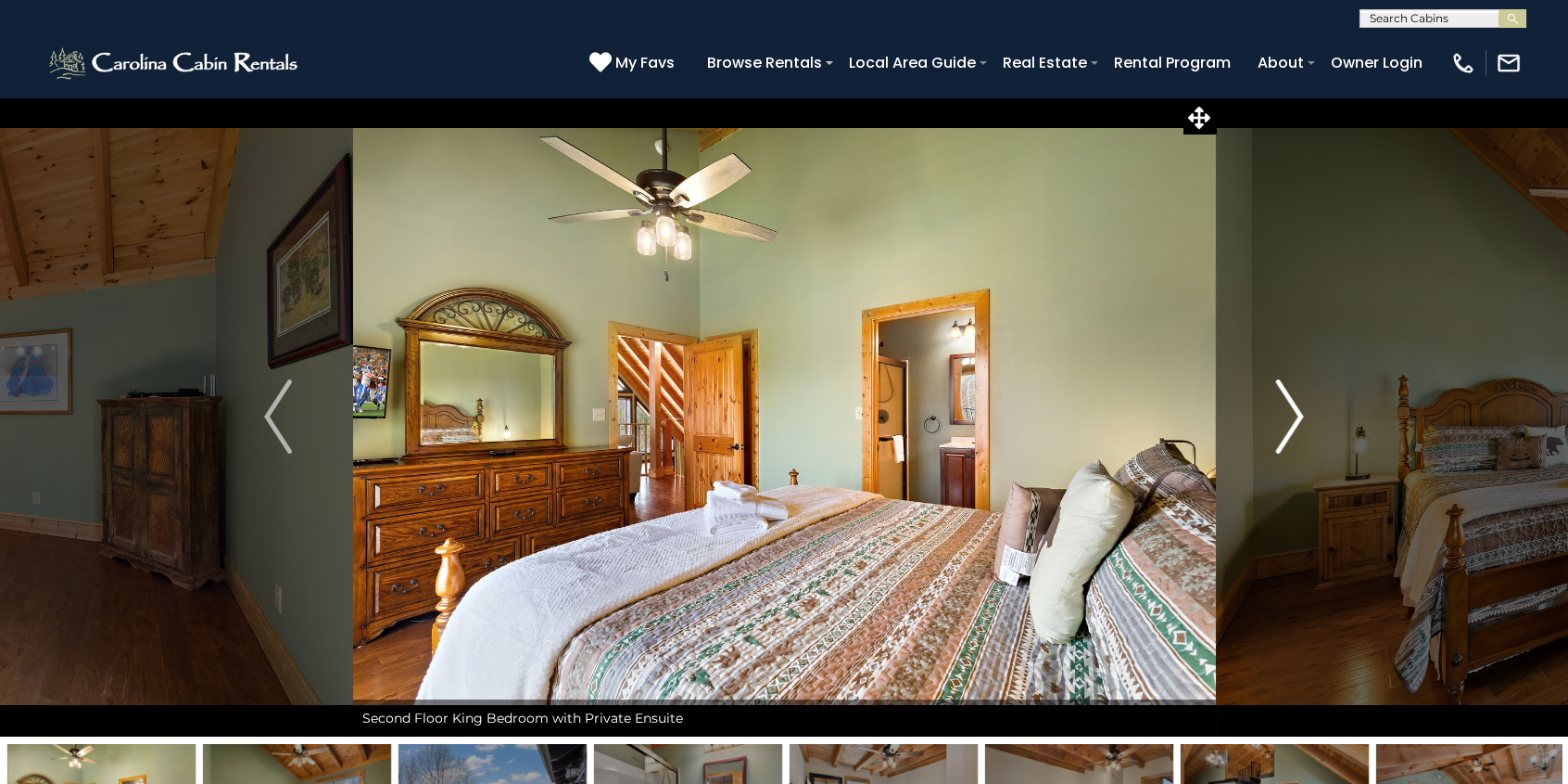
click at [1295, 409] on img "Next" at bounding box center [1290, 415] width 28 height 74
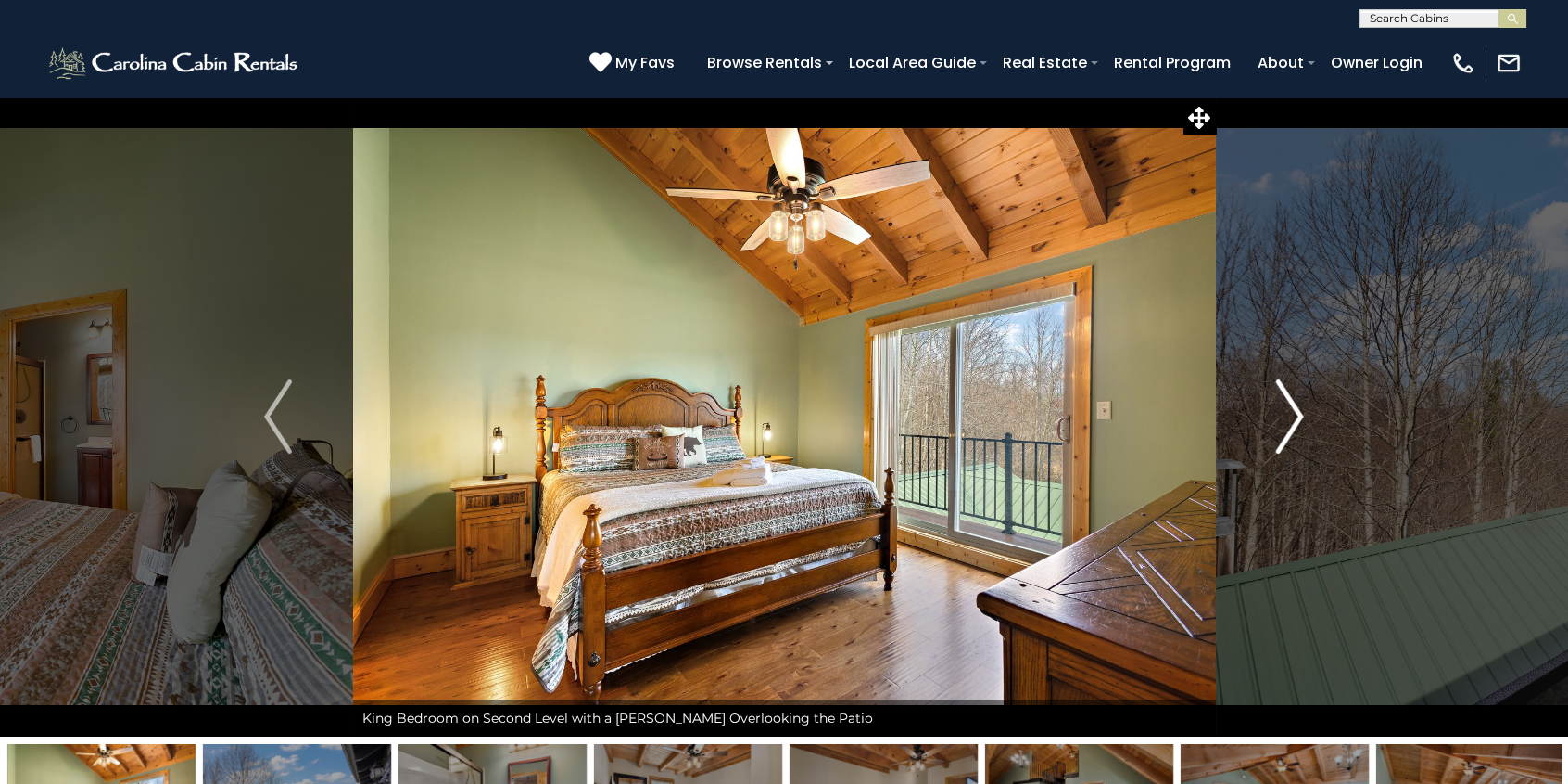
click at [1295, 409] on img "Next" at bounding box center [1290, 415] width 28 height 74
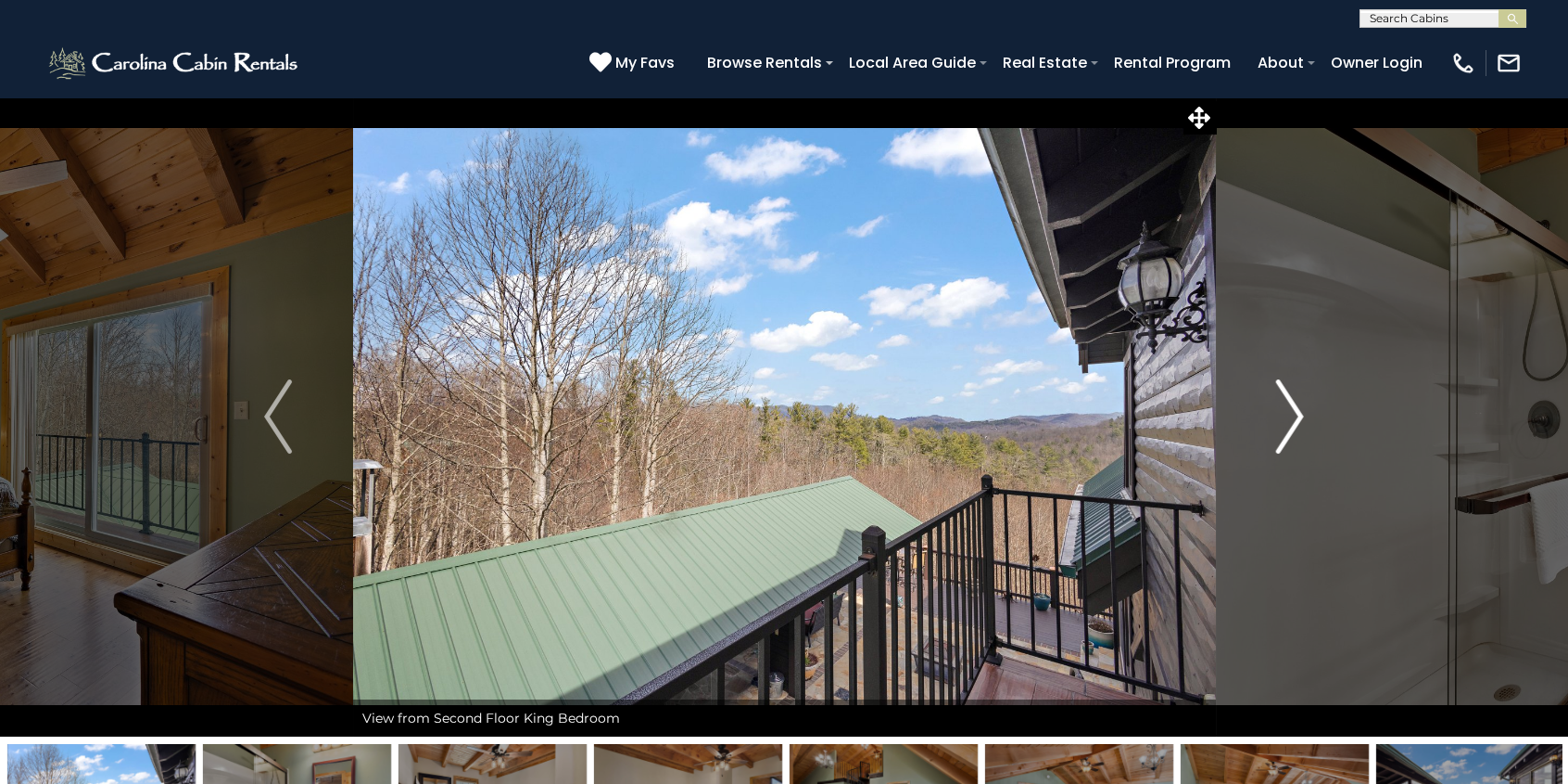
click at [1295, 410] on img "Next" at bounding box center [1290, 415] width 28 height 74
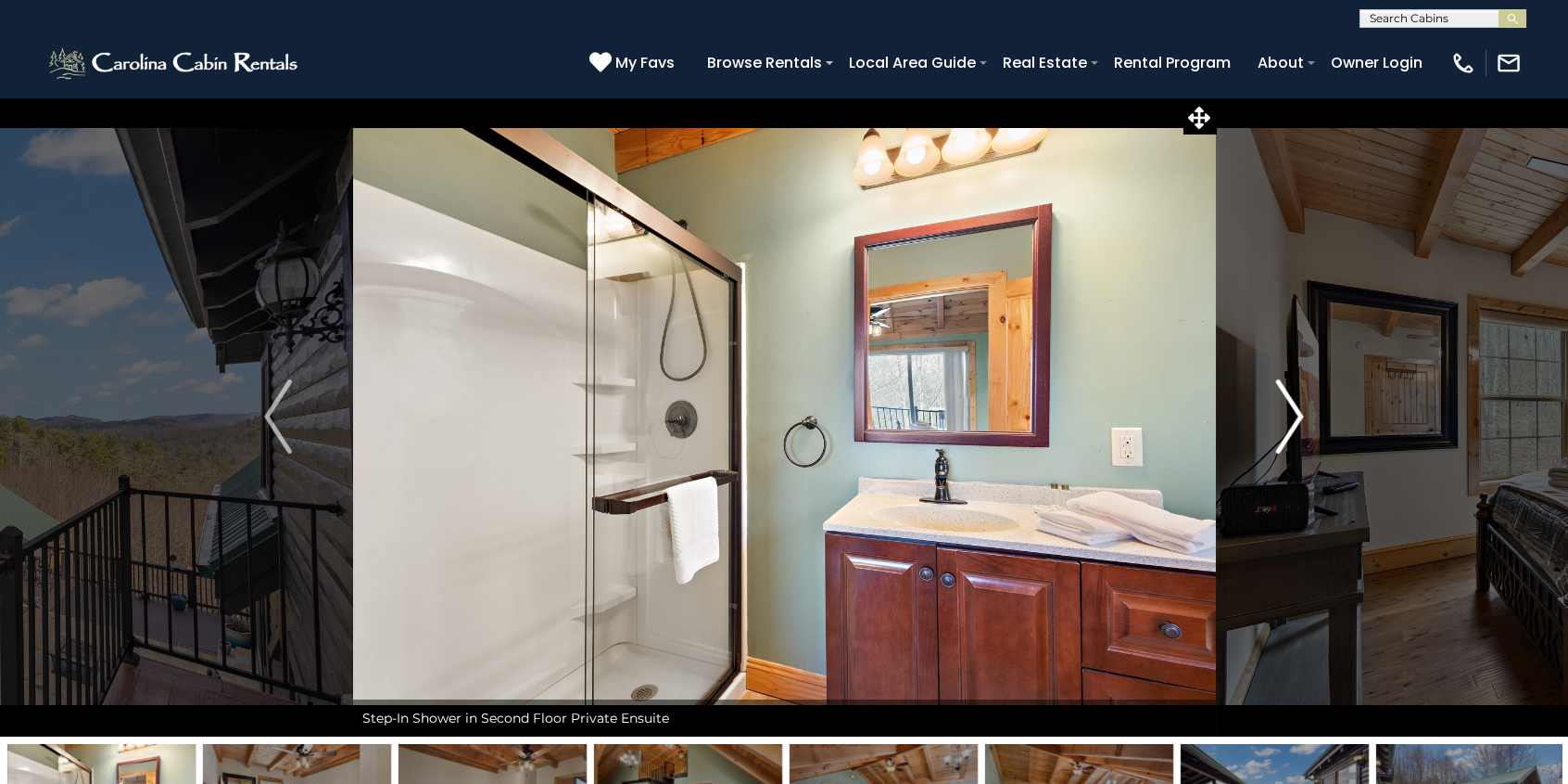
click at [1297, 410] on img "Next" at bounding box center [1290, 415] width 28 height 74
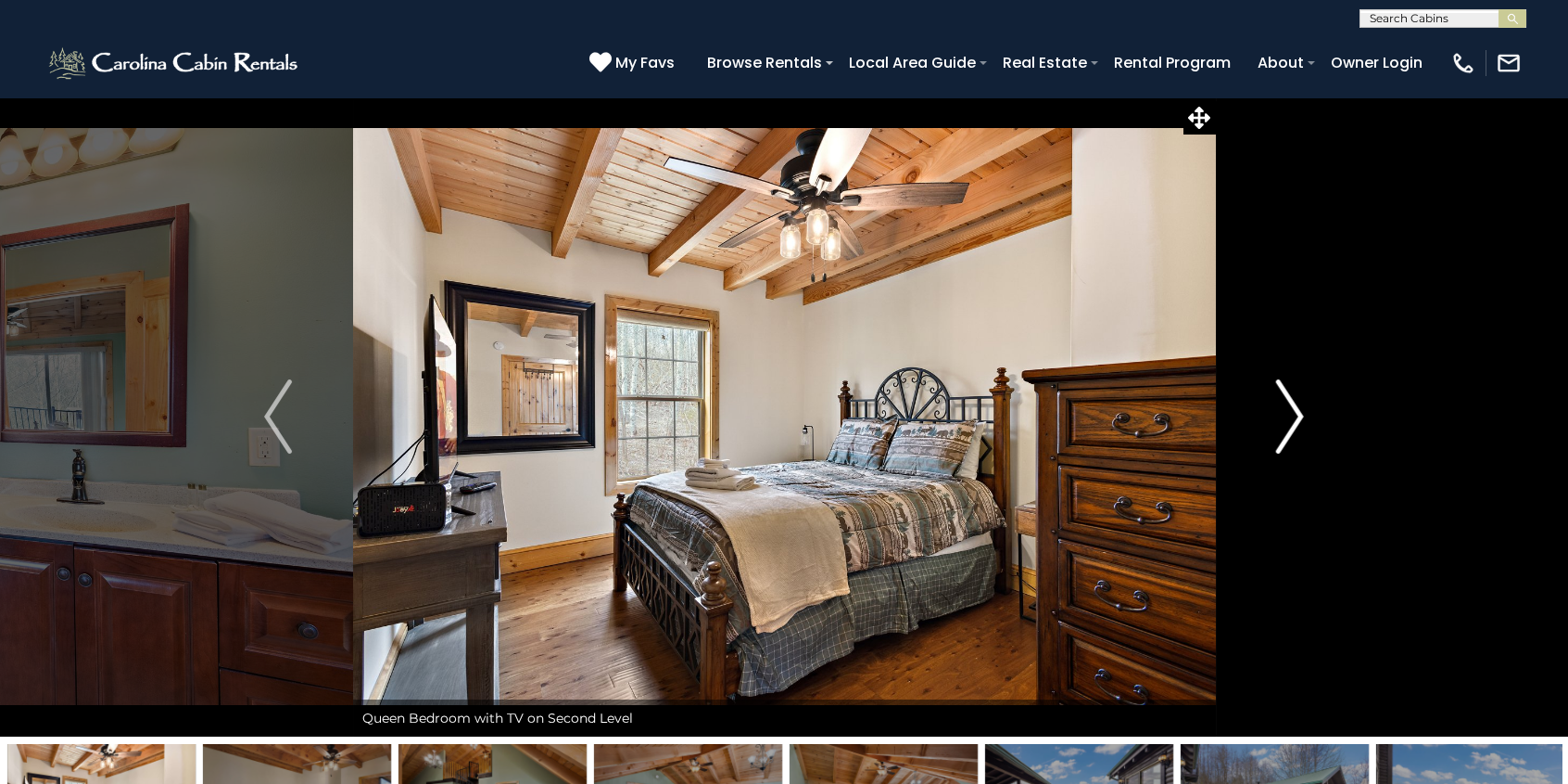
click at [1297, 410] on img "Next" at bounding box center [1290, 415] width 28 height 74
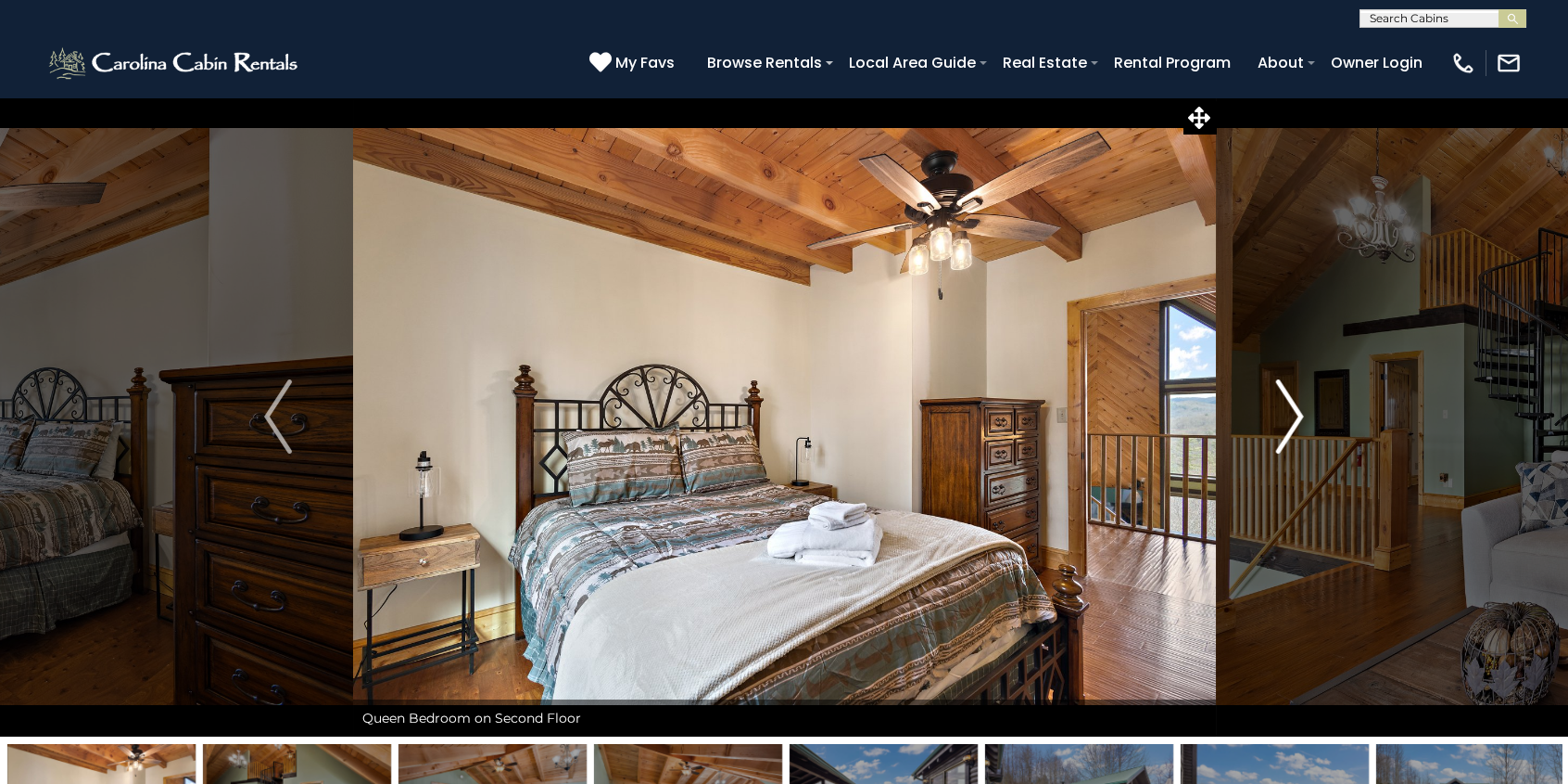
click at [1297, 410] on img "Next" at bounding box center [1290, 415] width 28 height 74
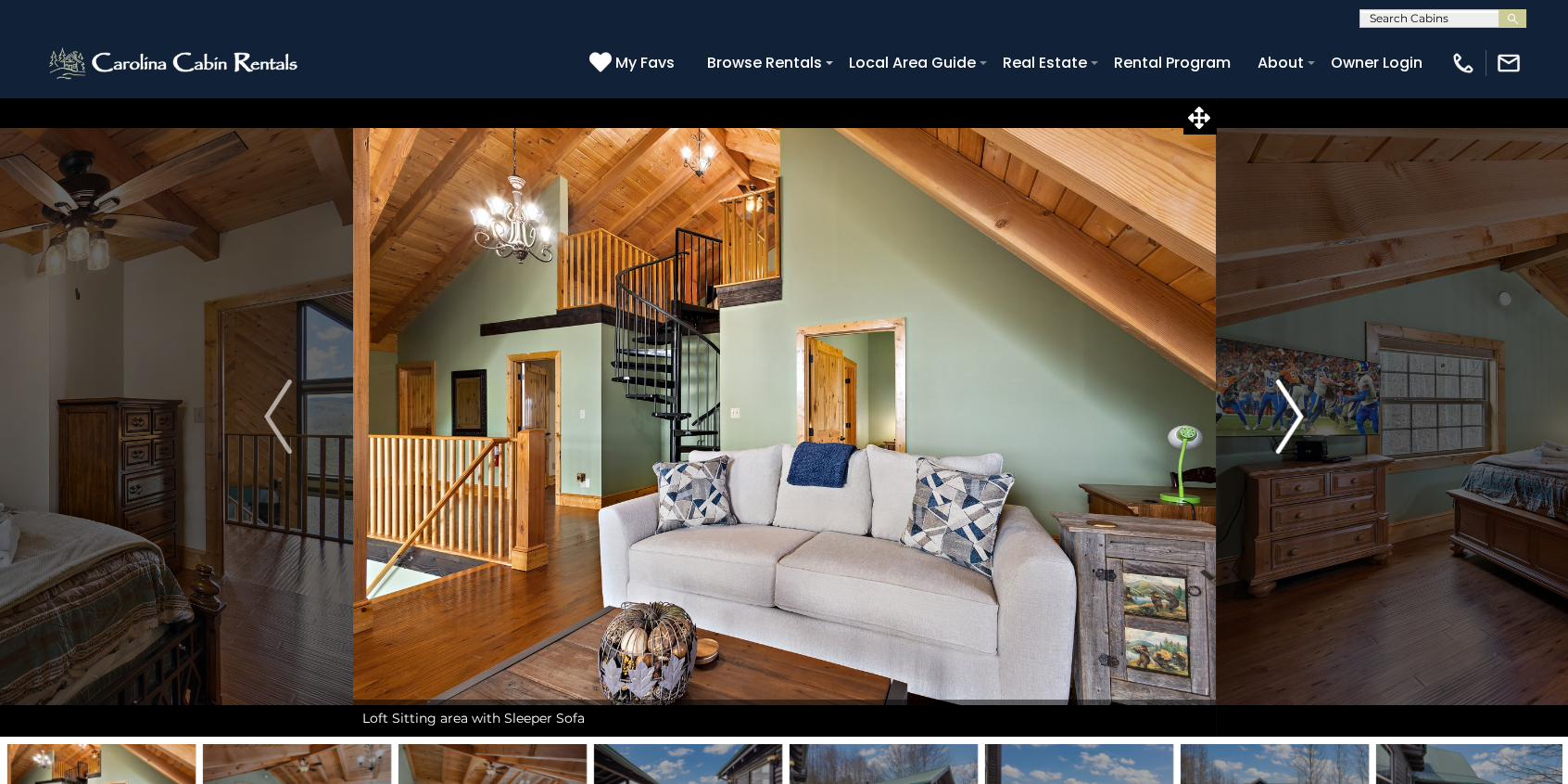
click at [1297, 410] on img "Next" at bounding box center [1290, 415] width 28 height 74
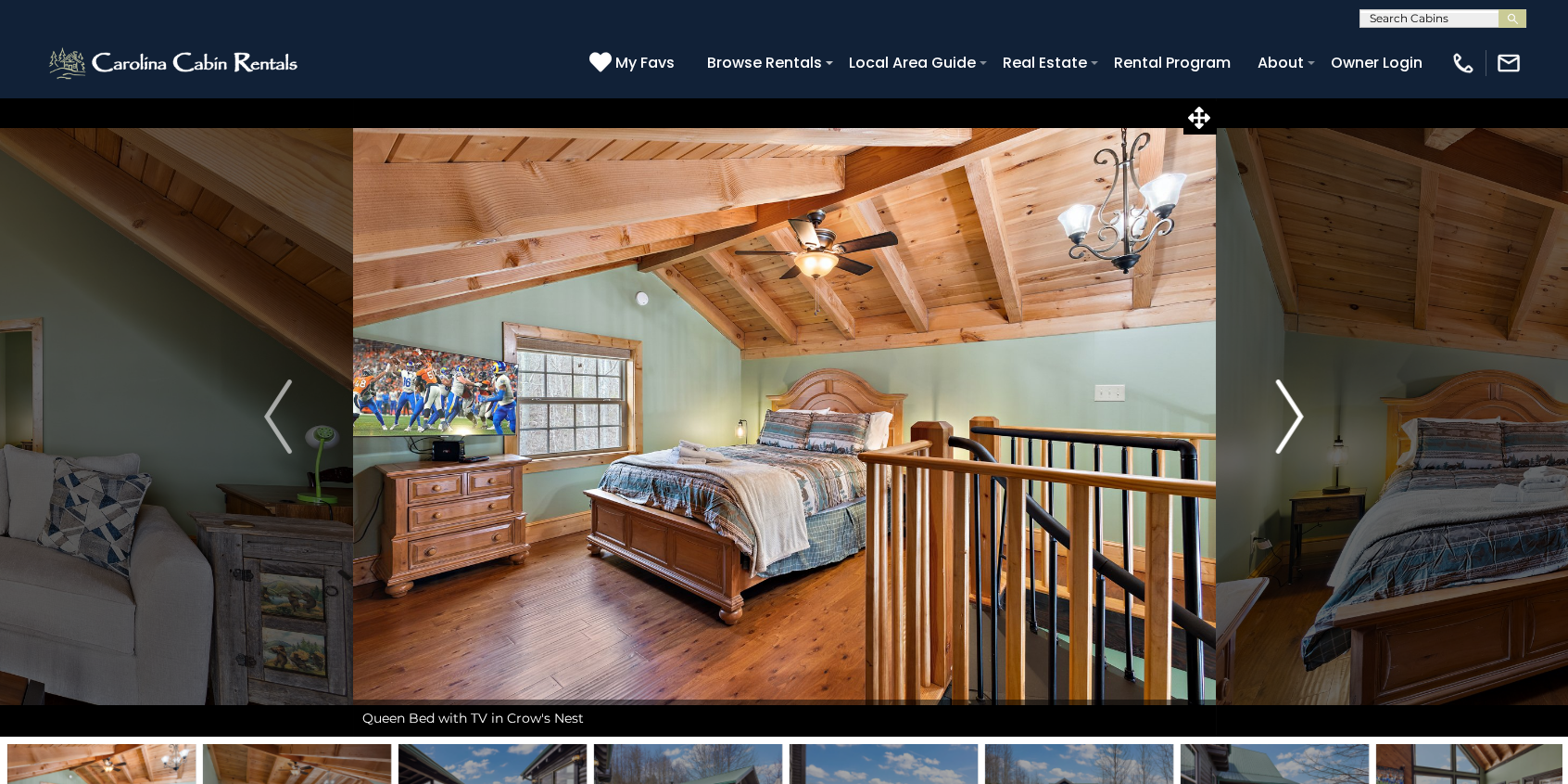
click at [1297, 410] on img "Next" at bounding box center [1290, 415] width 28 height 74
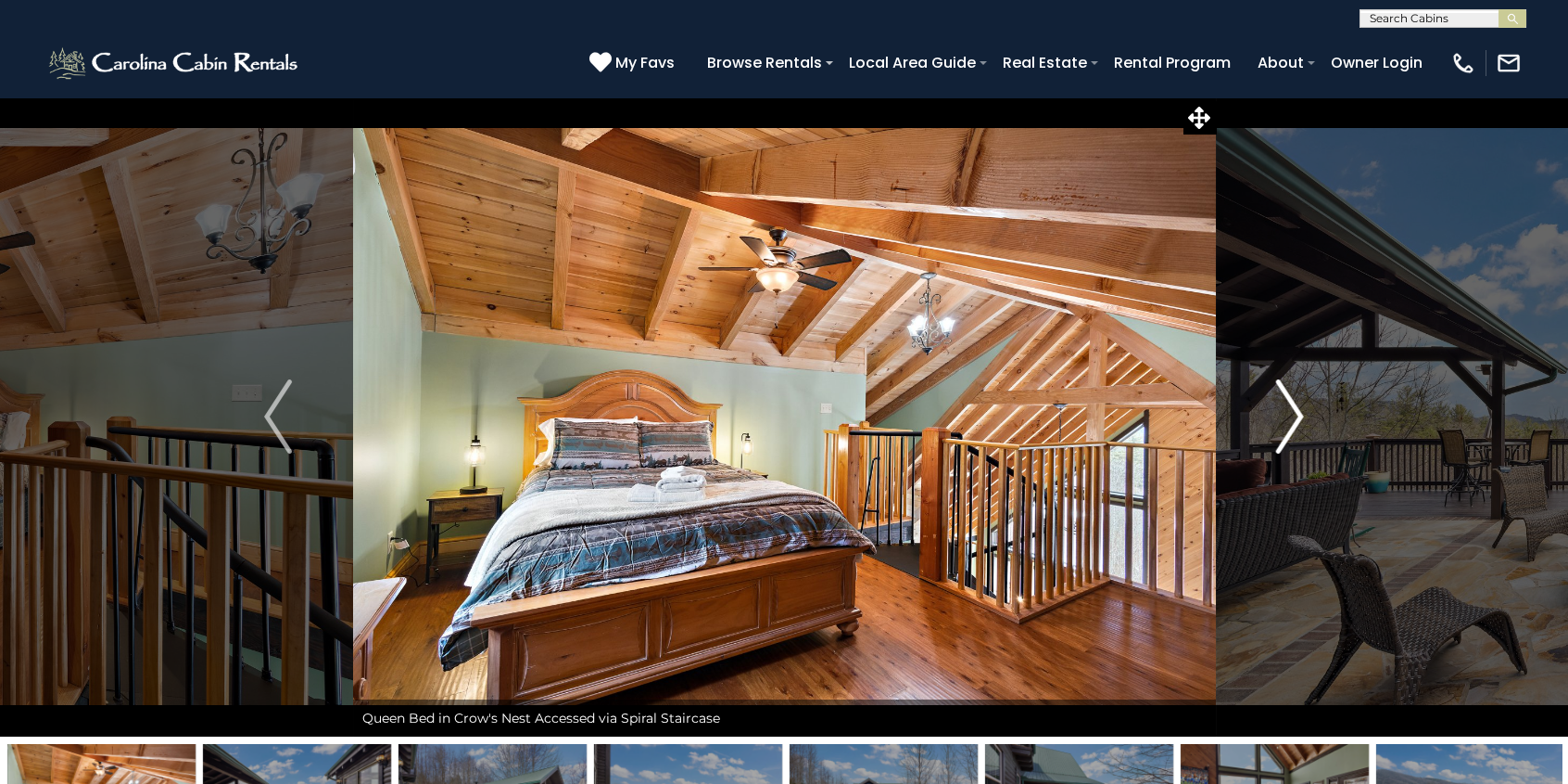
click at [1297, 410] on img "Next" at bounding box center [1290, 415] width 28 height 74
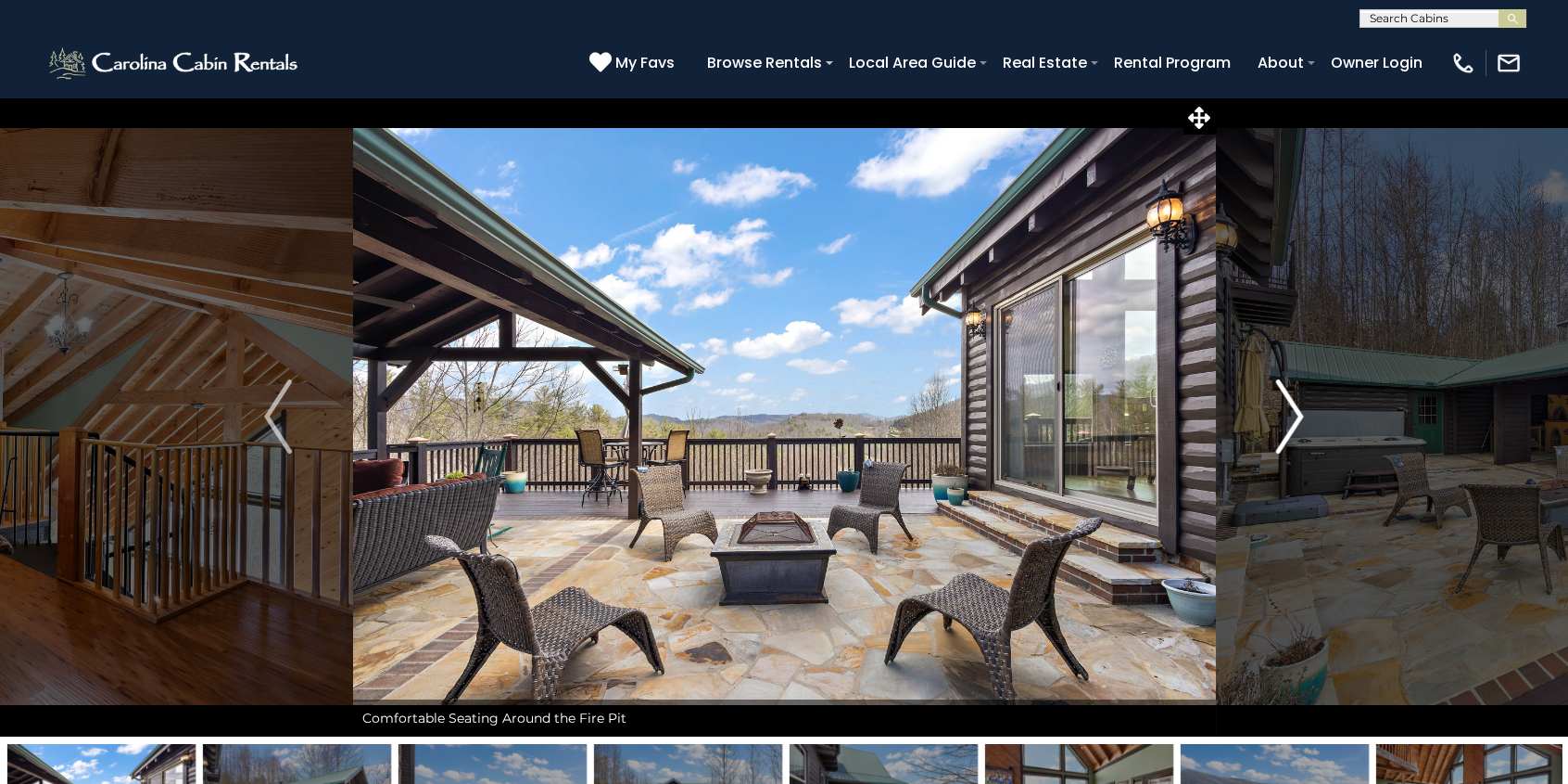
click at [1297, 410] on img "Next" at bounding box center [1290, 415] width 28 height 74
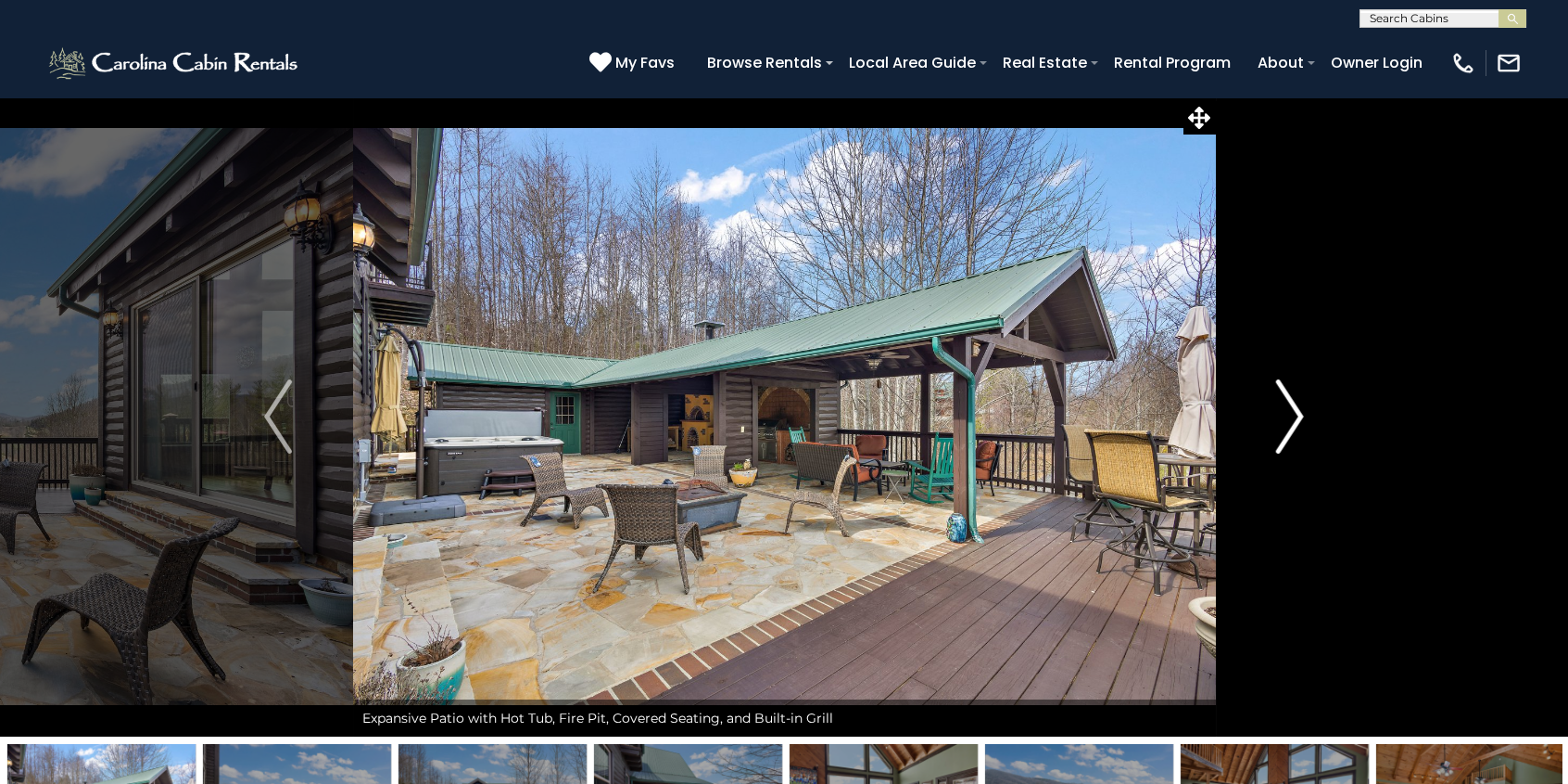
click at [1297, 410] on img "Next" at bounding box center [1290, 415] width 28 height 74
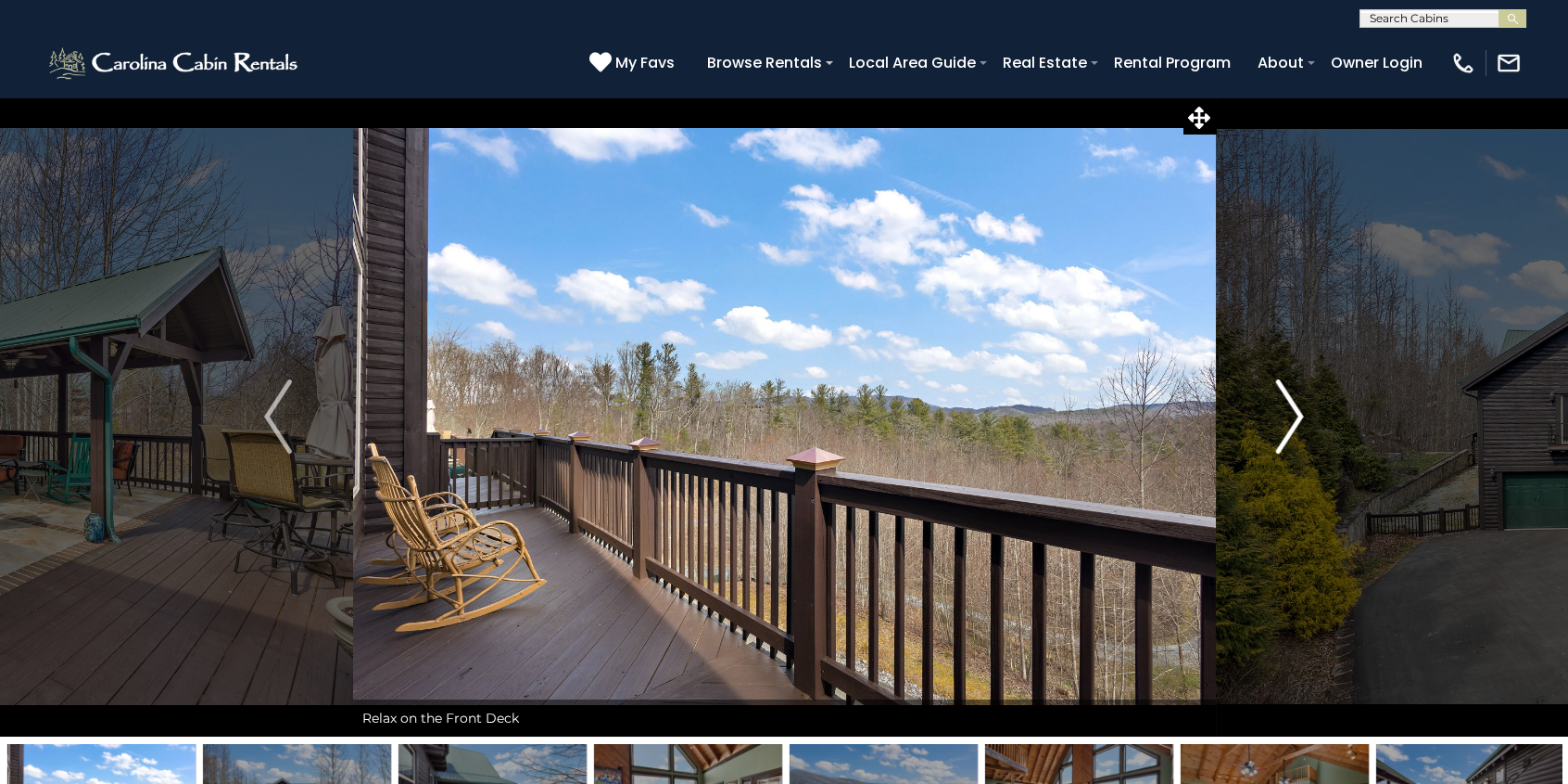
click at [1297, 410] on img "Next" at bounding box center [1290, 415] width 28 height 74
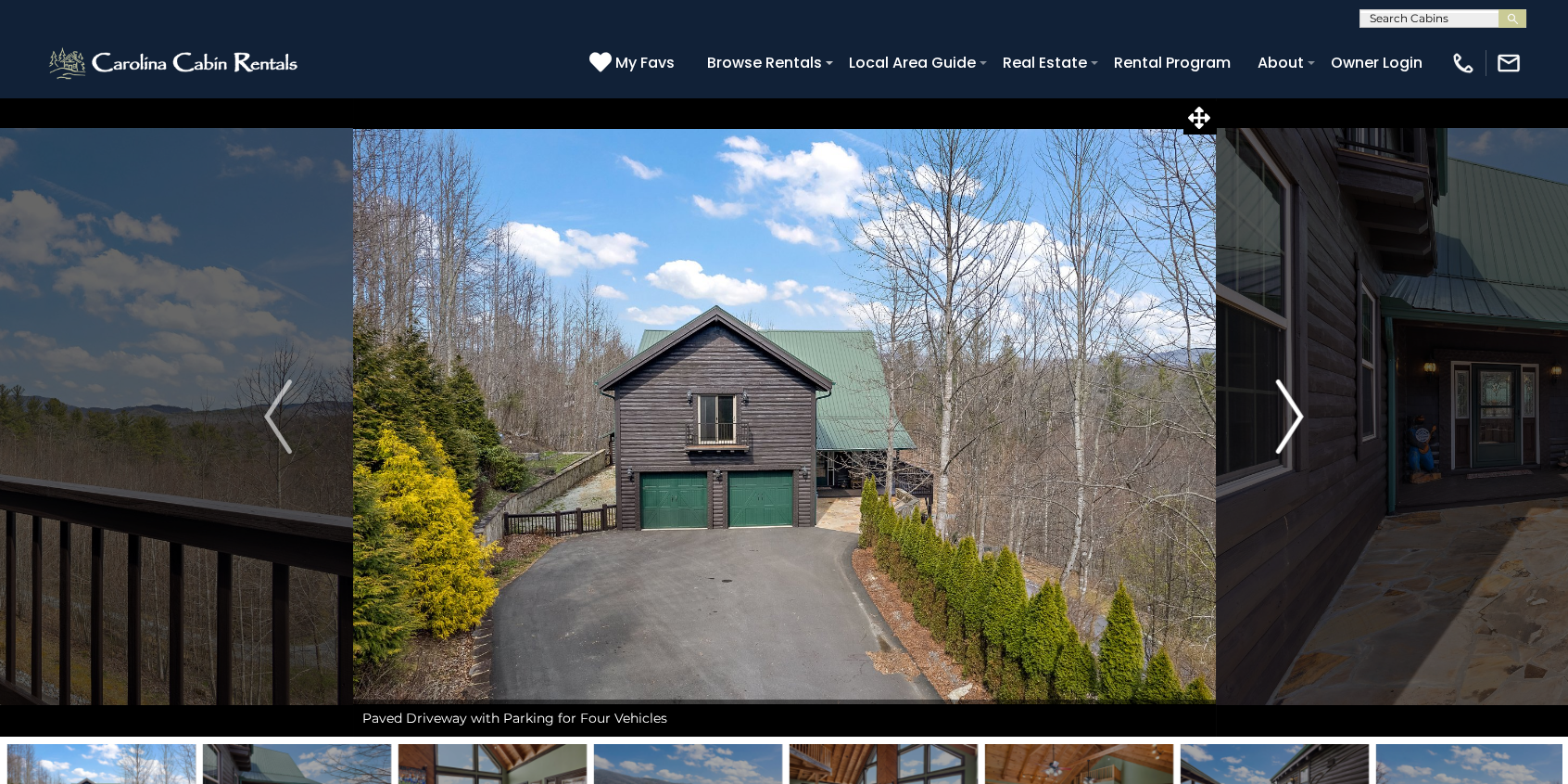
click at [1297, 410] on img "Next" at bounding box center [1290, 415] width 28 height 74
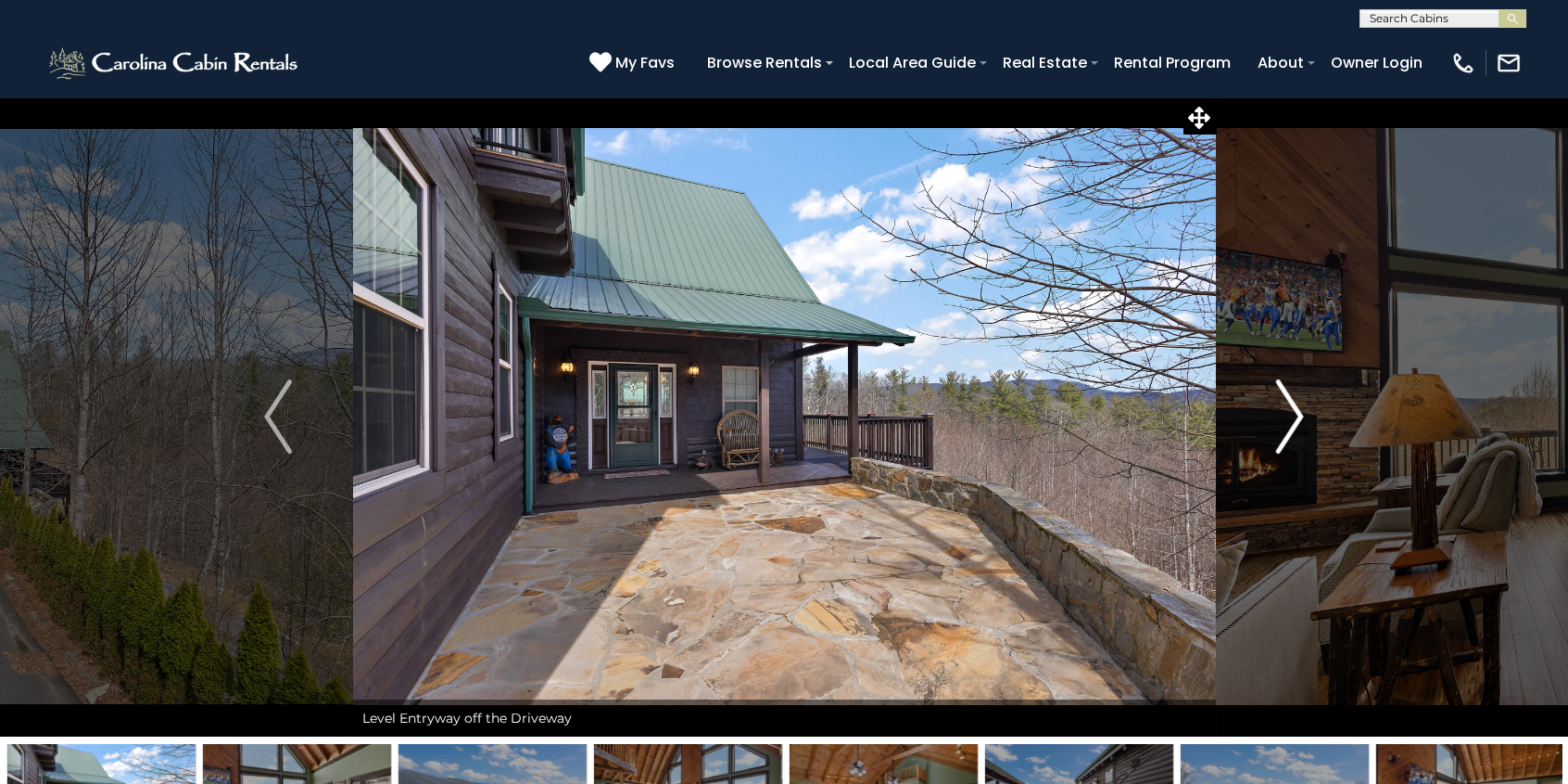
click at [1297, 410] on img "Next" at bounding box center [1290, 415] width 28 height 74
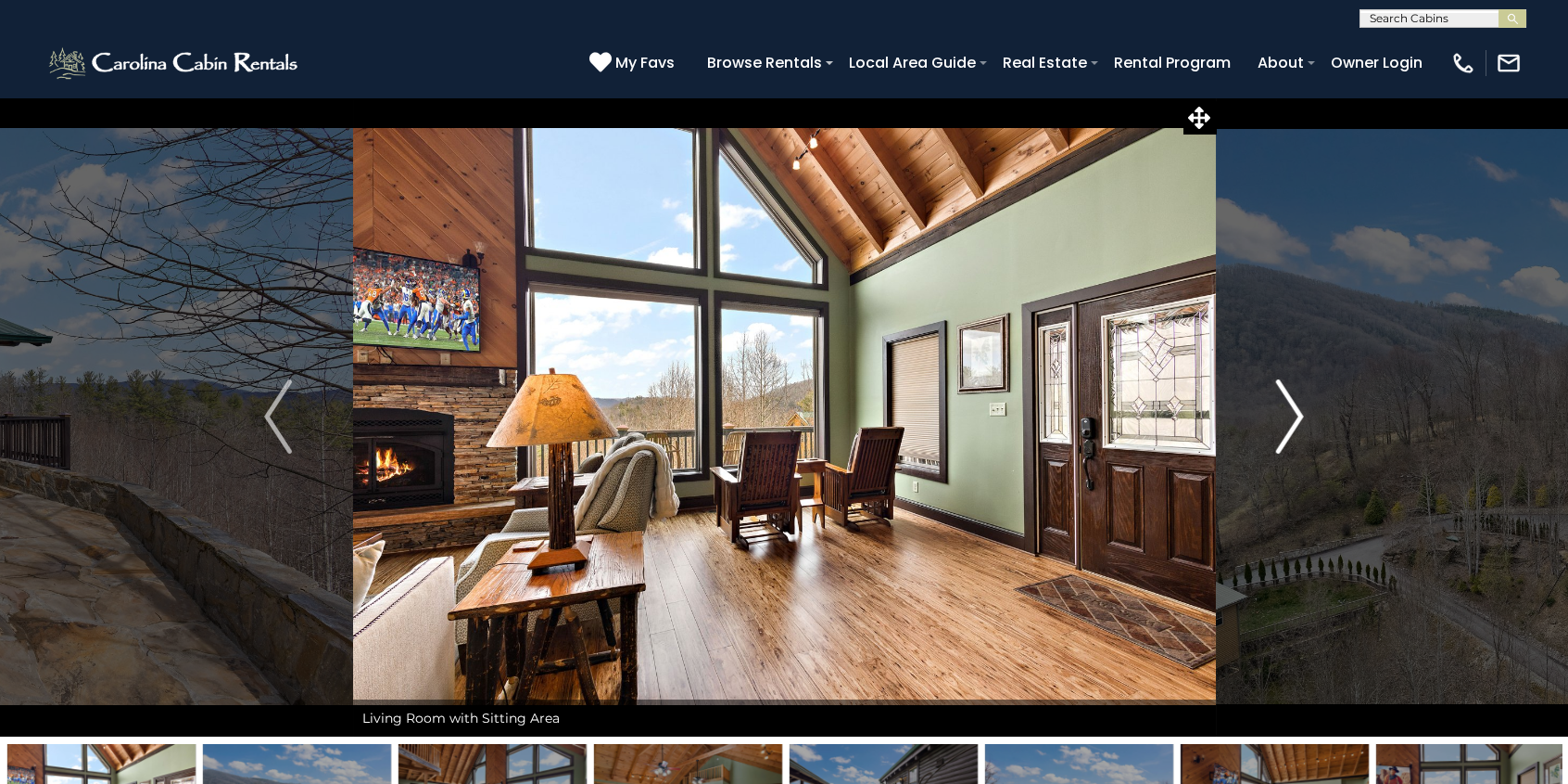
click at [1297, 410] on img "Next" at bounding box center [1290, 415] width 28 height 74
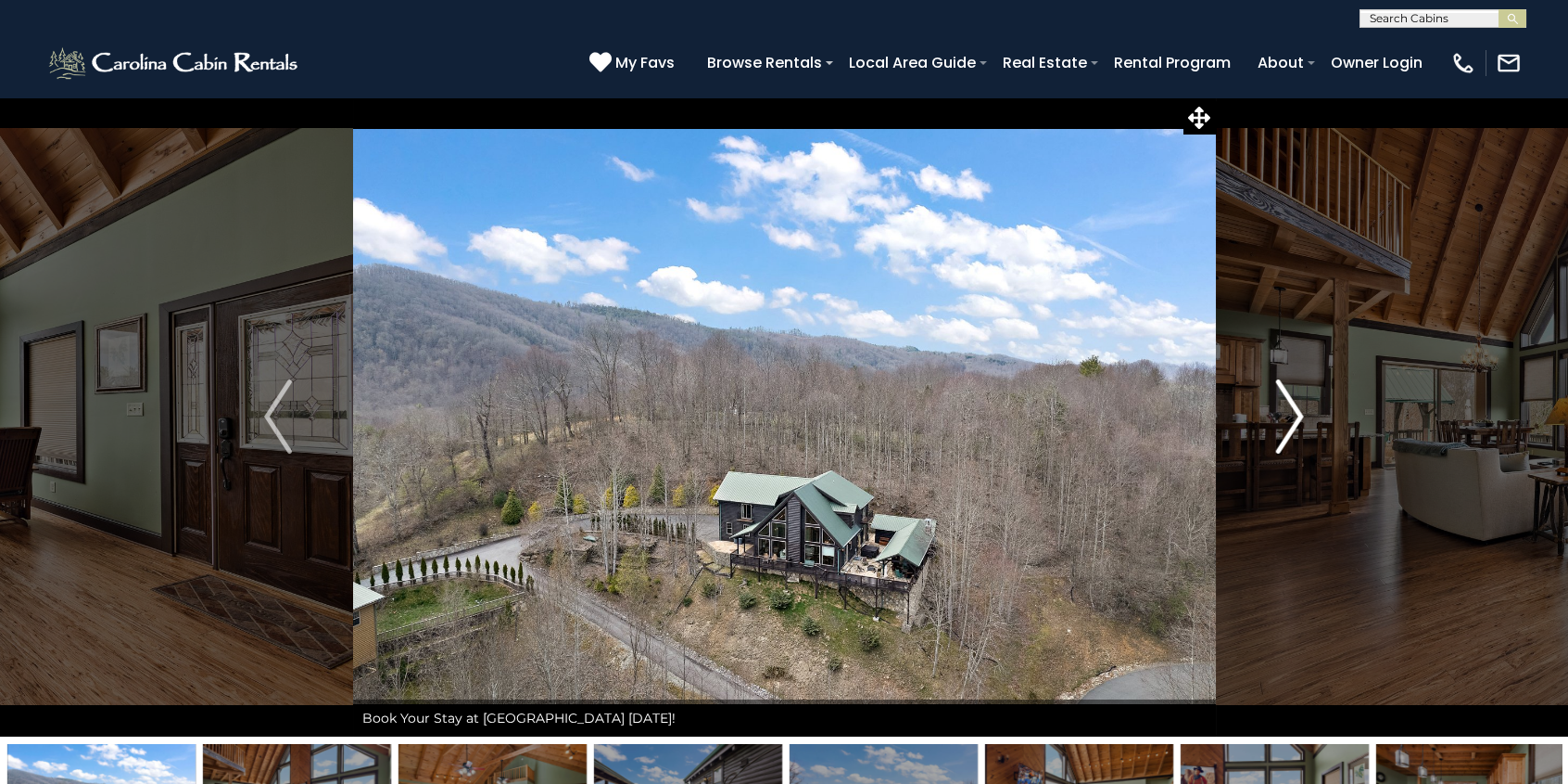
click at [1297, 410] on img "Next" at bounding box center [1290, 415] width 28 height 74
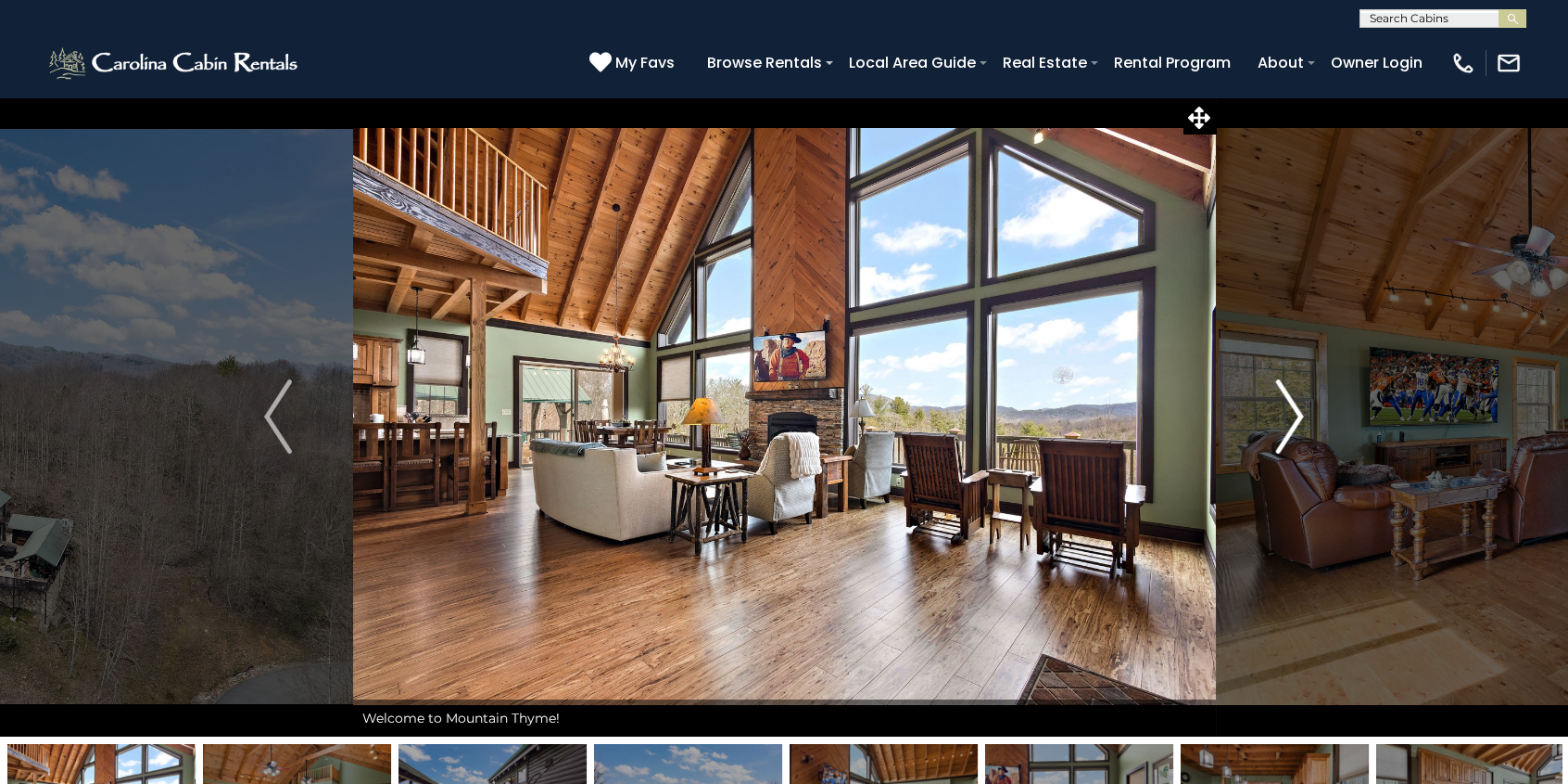
click at [1297, 410] on img "Next" at bounding box center [1290, 415] width 28 height 74
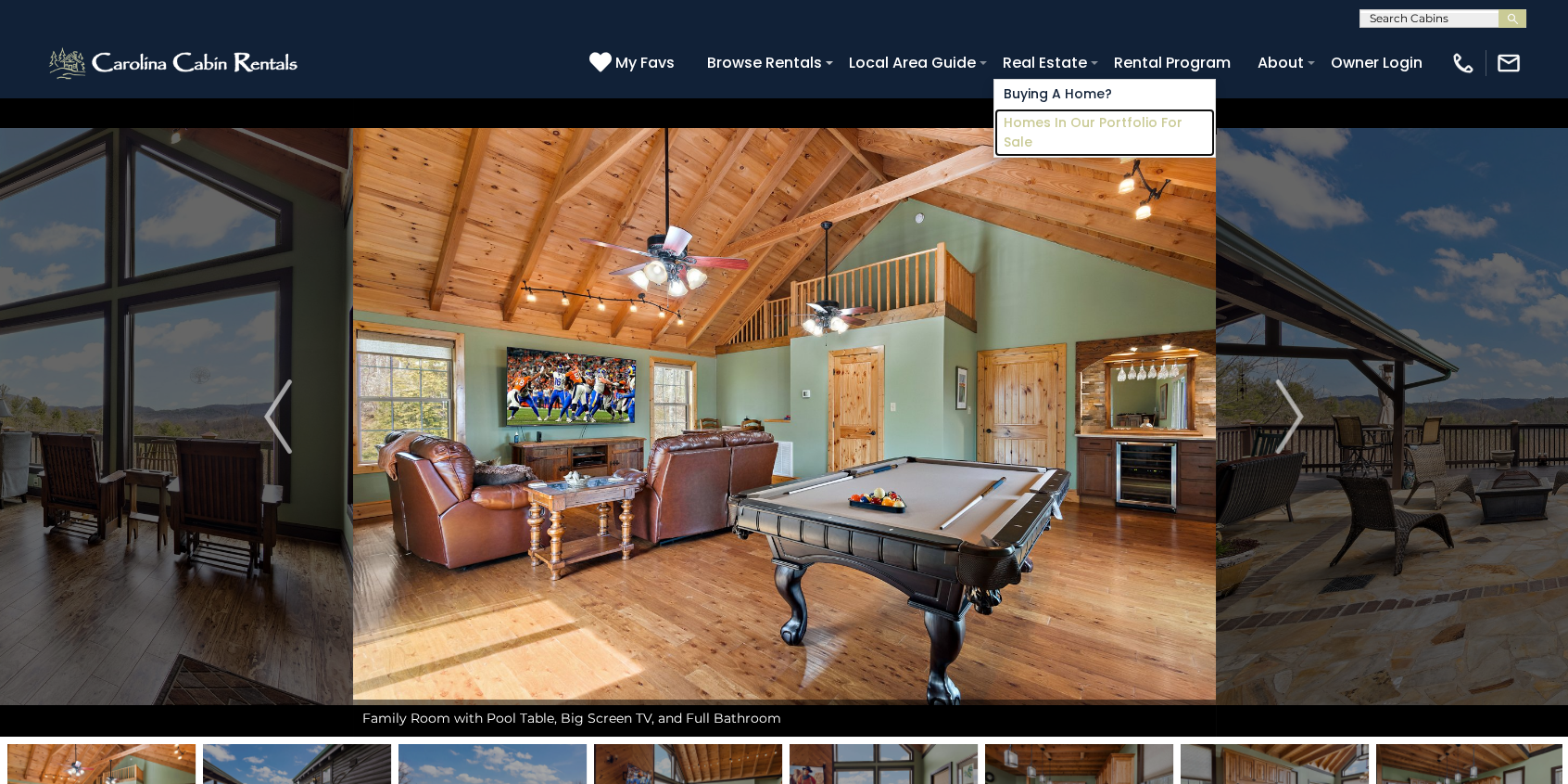
click at [1095, 124] on link "Homes in Our Portfolio For Sale" at bounding box center [1104, 133] width 220 height 49
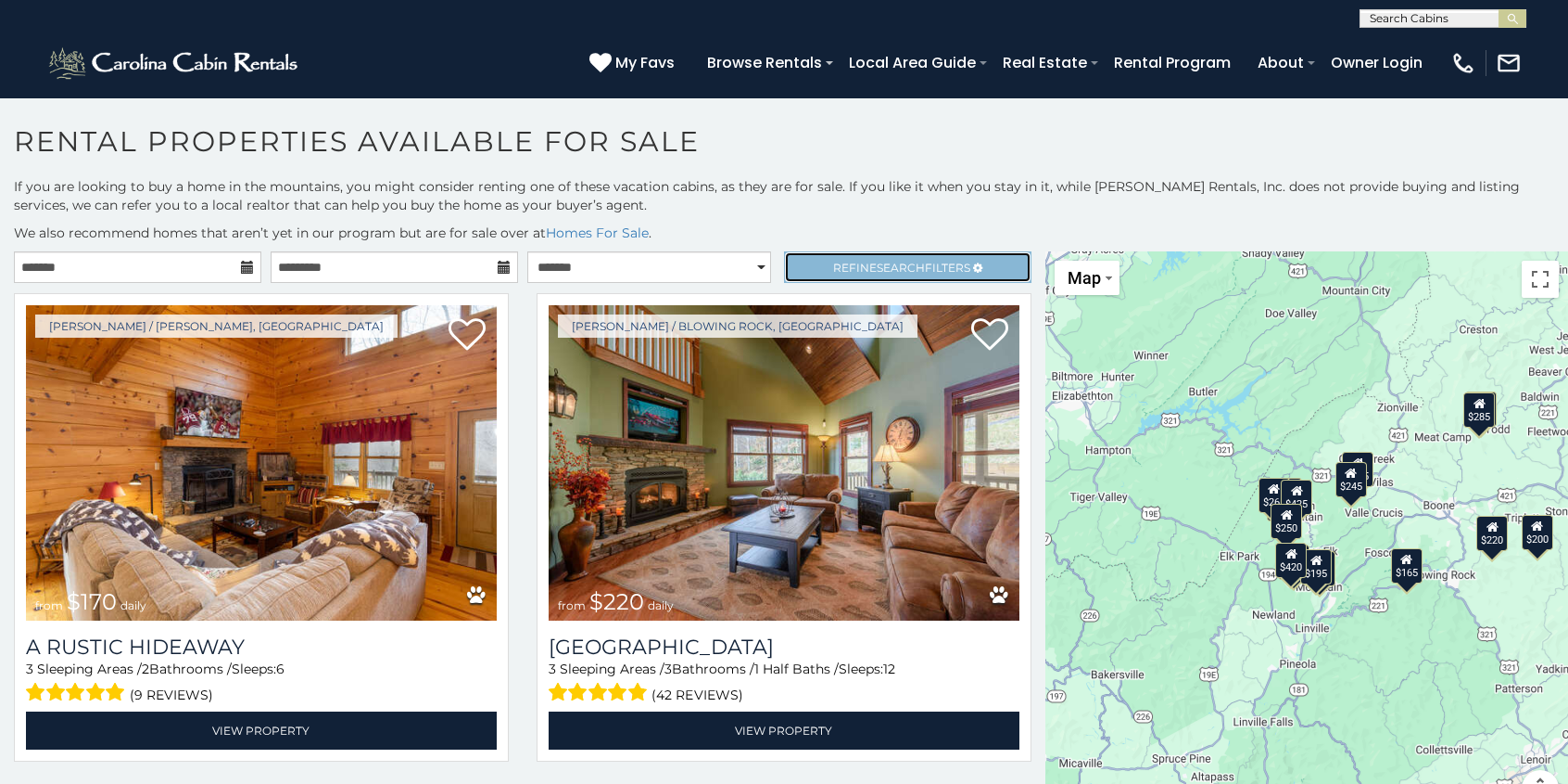
click at [907, 266] on span "Search" at bounding box center [901, 267] width 49 height 14
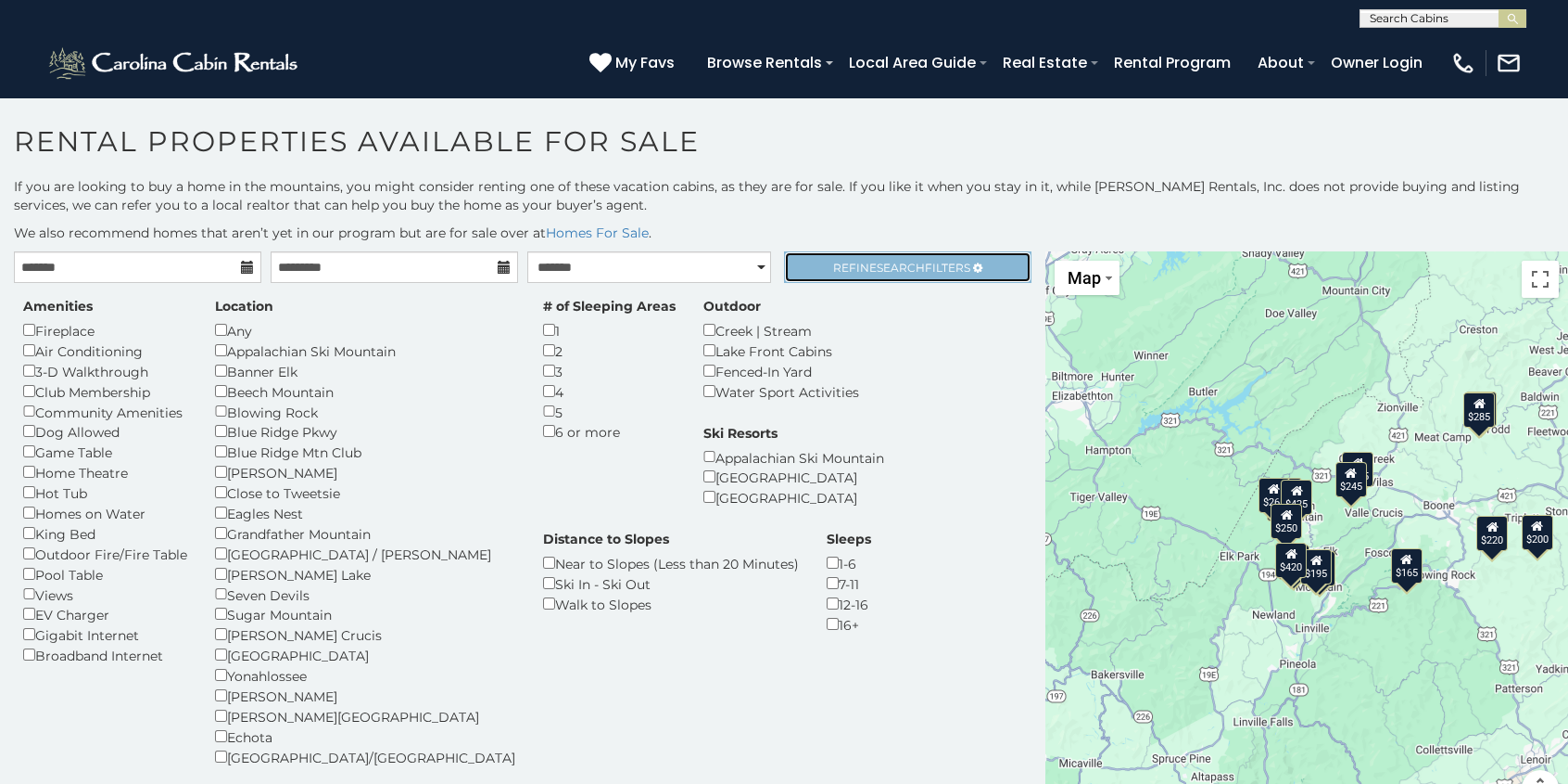
click at [908, 263] on span "Search" at bounding box center [901, 267] width 49 height 14
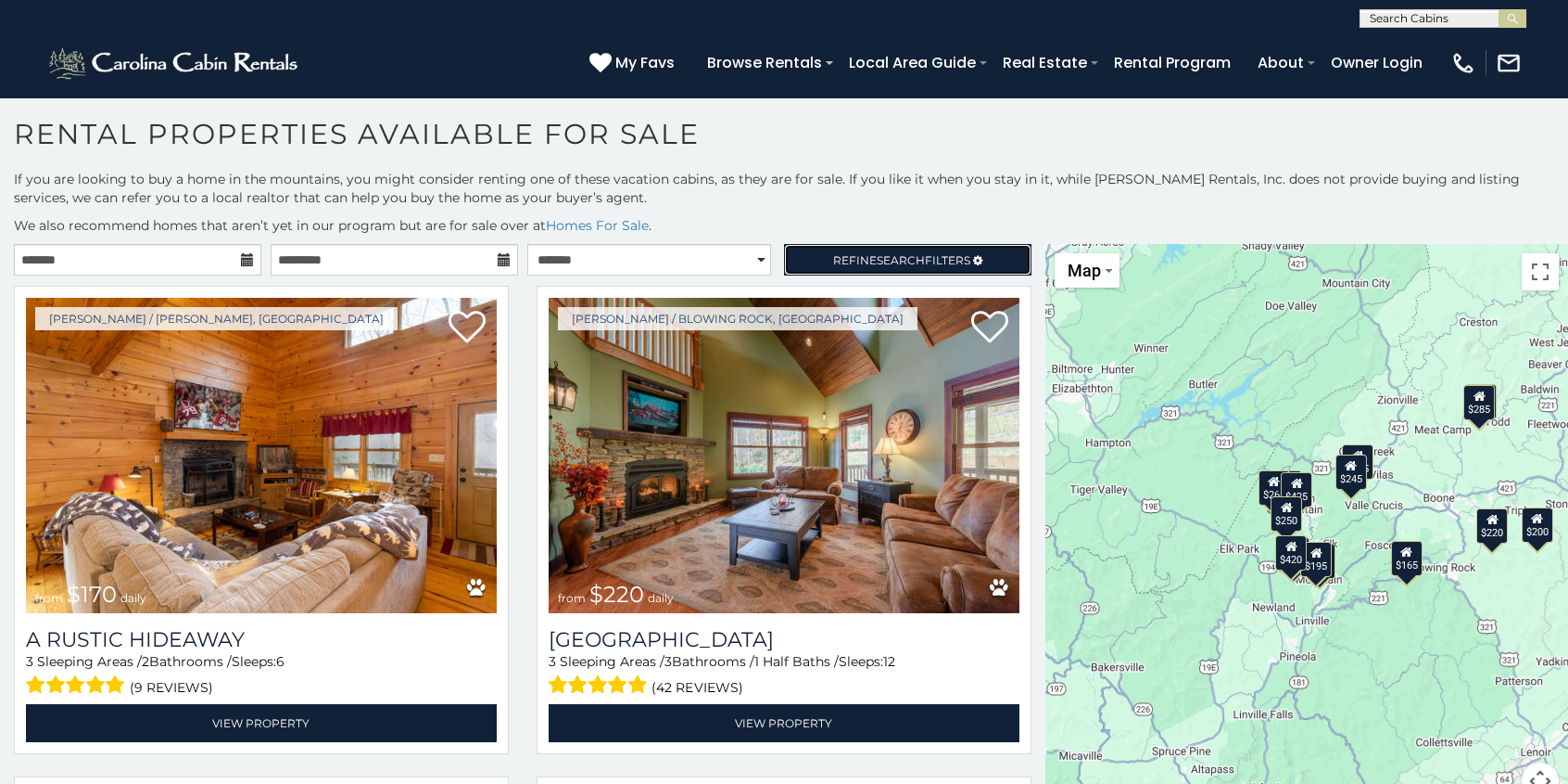
scroll to position [9, 0]
